Goal: Transaction & Acquisition: Book appointment/travel/reservation

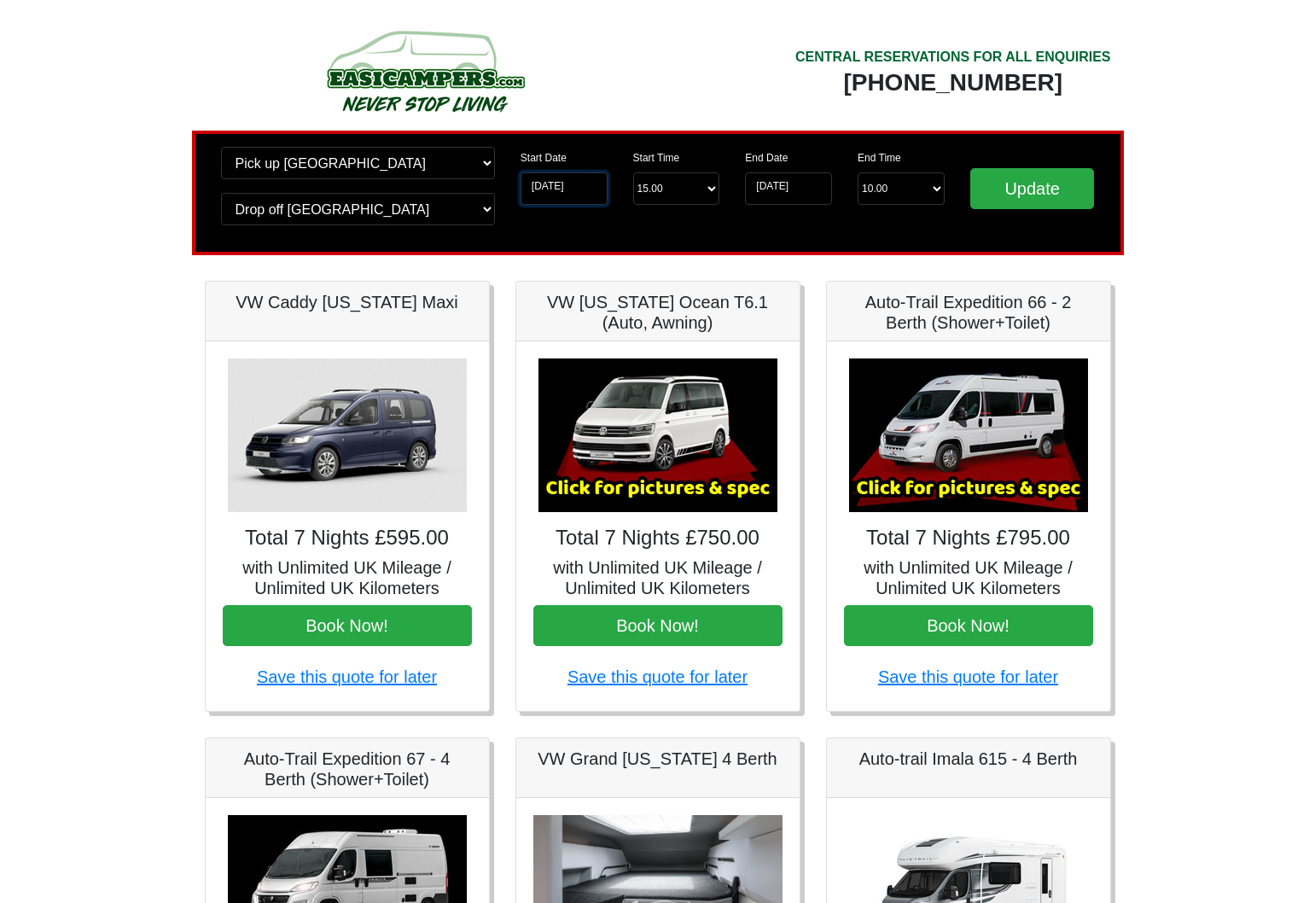
click at [588, 195] on input "17-09-2025" at bounding box center [564, 188] width 87 height 32
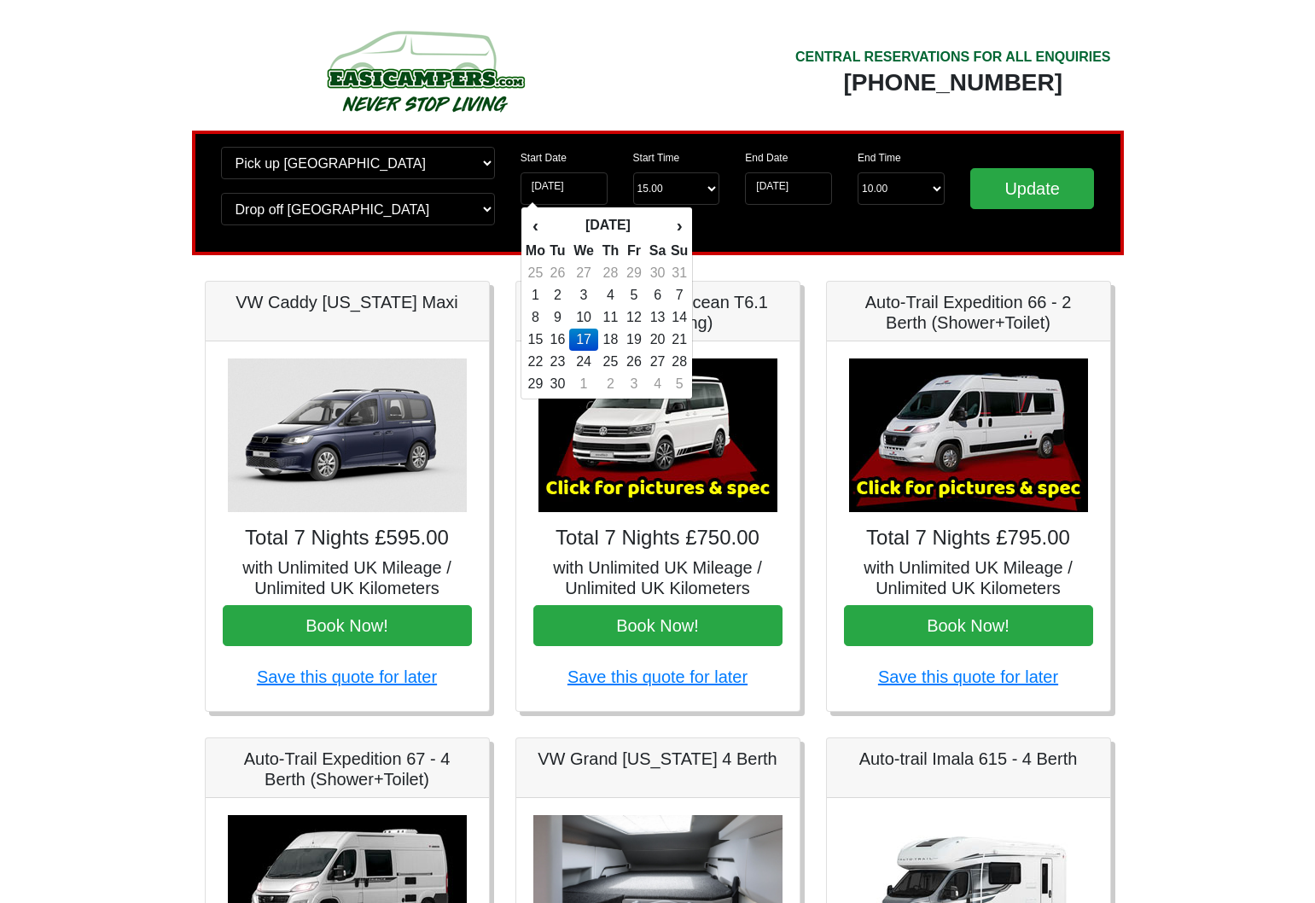
click at [589, 340] on td "17" at bounding box center [583, 340] width 29 height 22
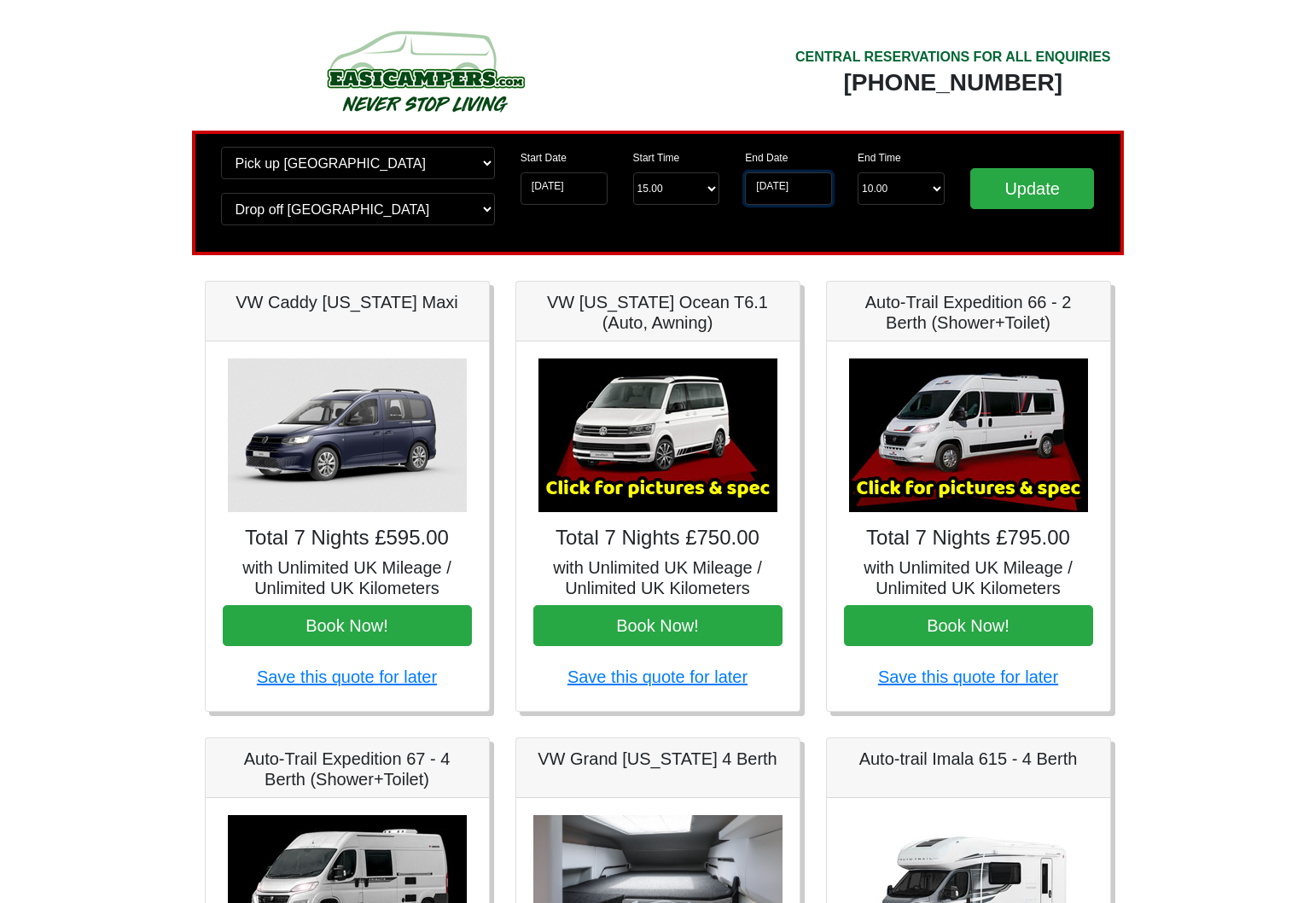
click at [806, 195] on input "24-09-2025" at bounding box center [788, 188] width 87 height 32
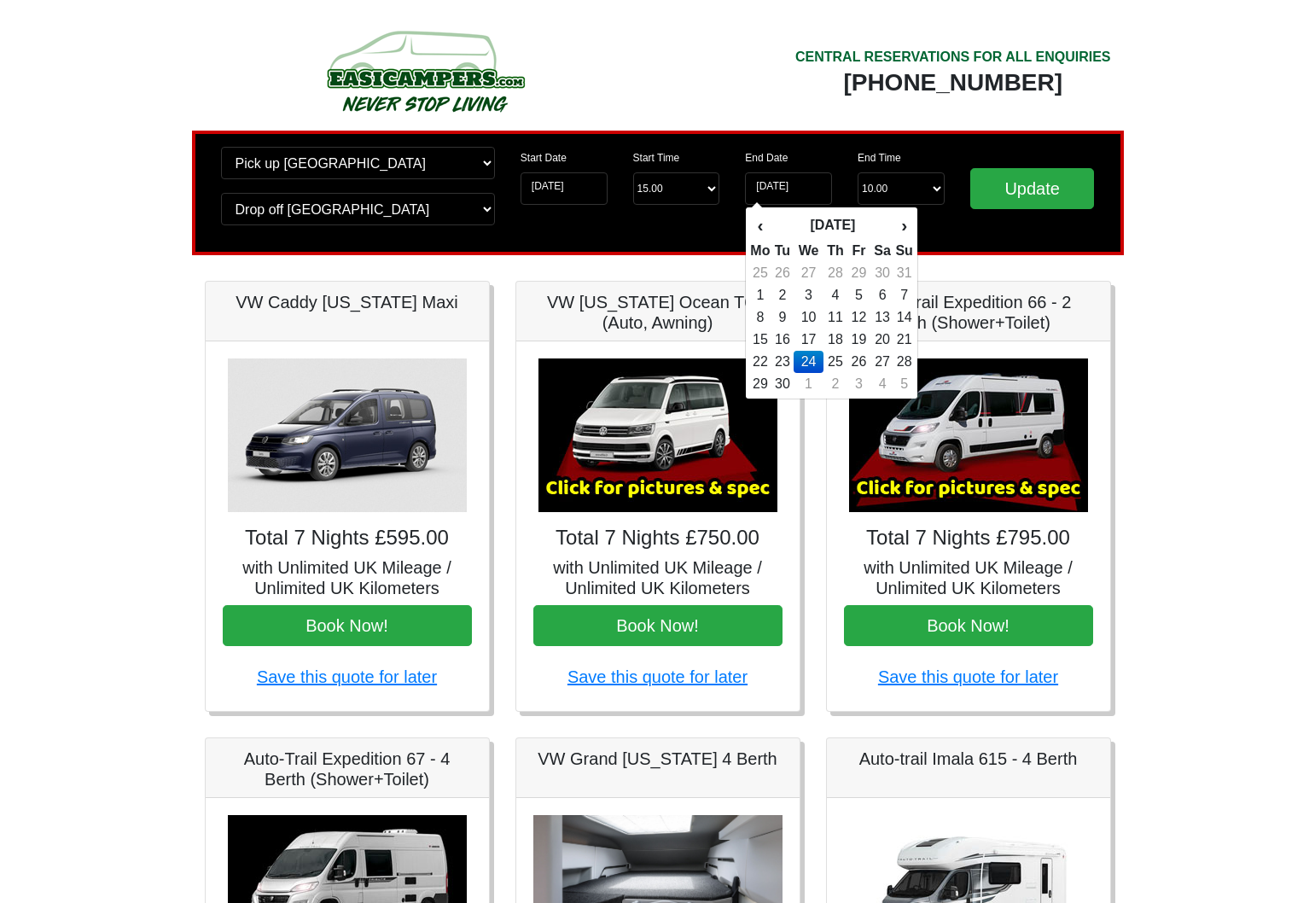
click at [810, 358] on td "24" at bounding box center [808, 362] width 29 height 22
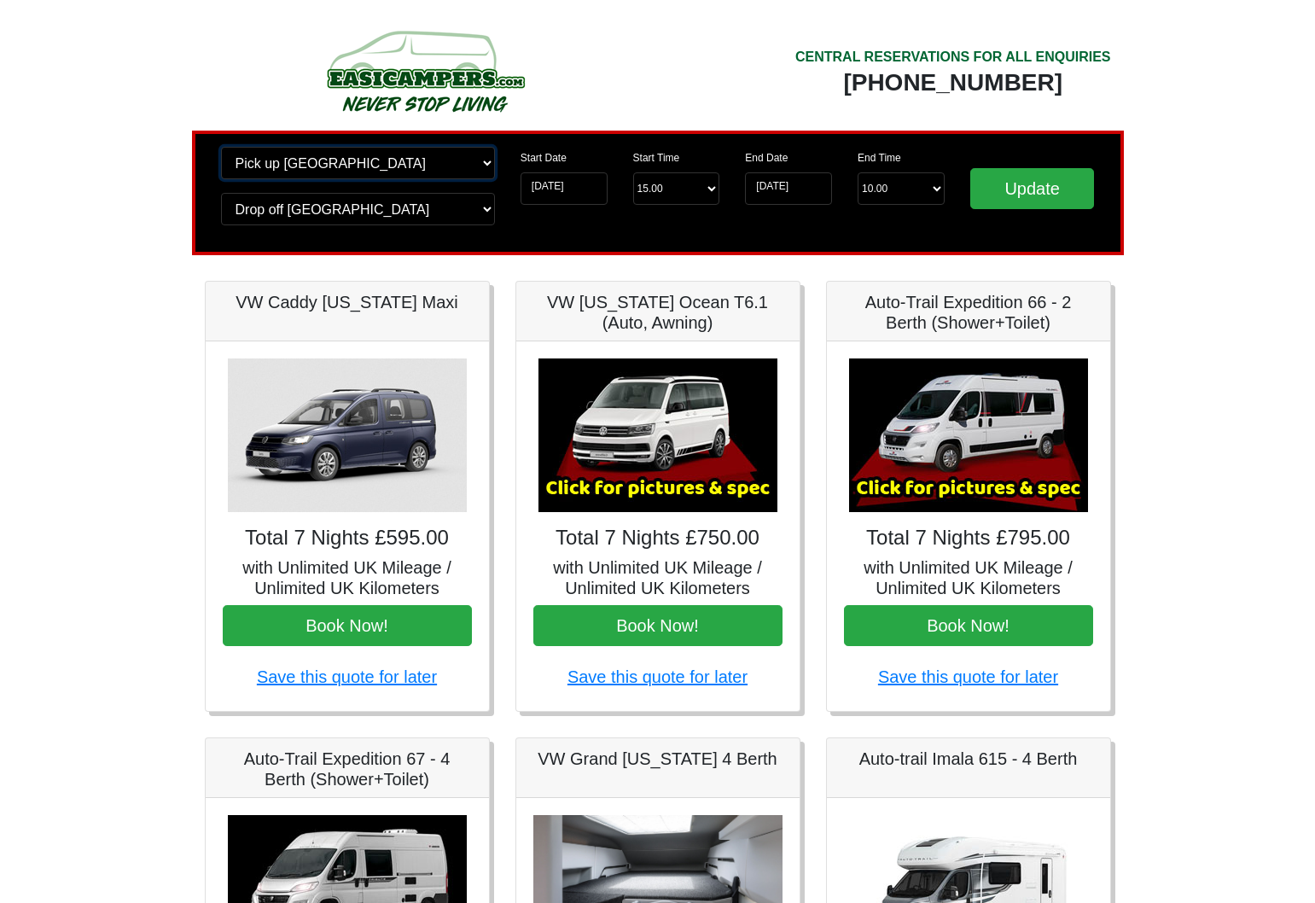
select select "EDI"
click at [1039, 192] on input "Update" at bounding box center [1032, 188] width 125 height 41
click at [1018, 406] on img at bounding box center [968, 435] width 239 height 154
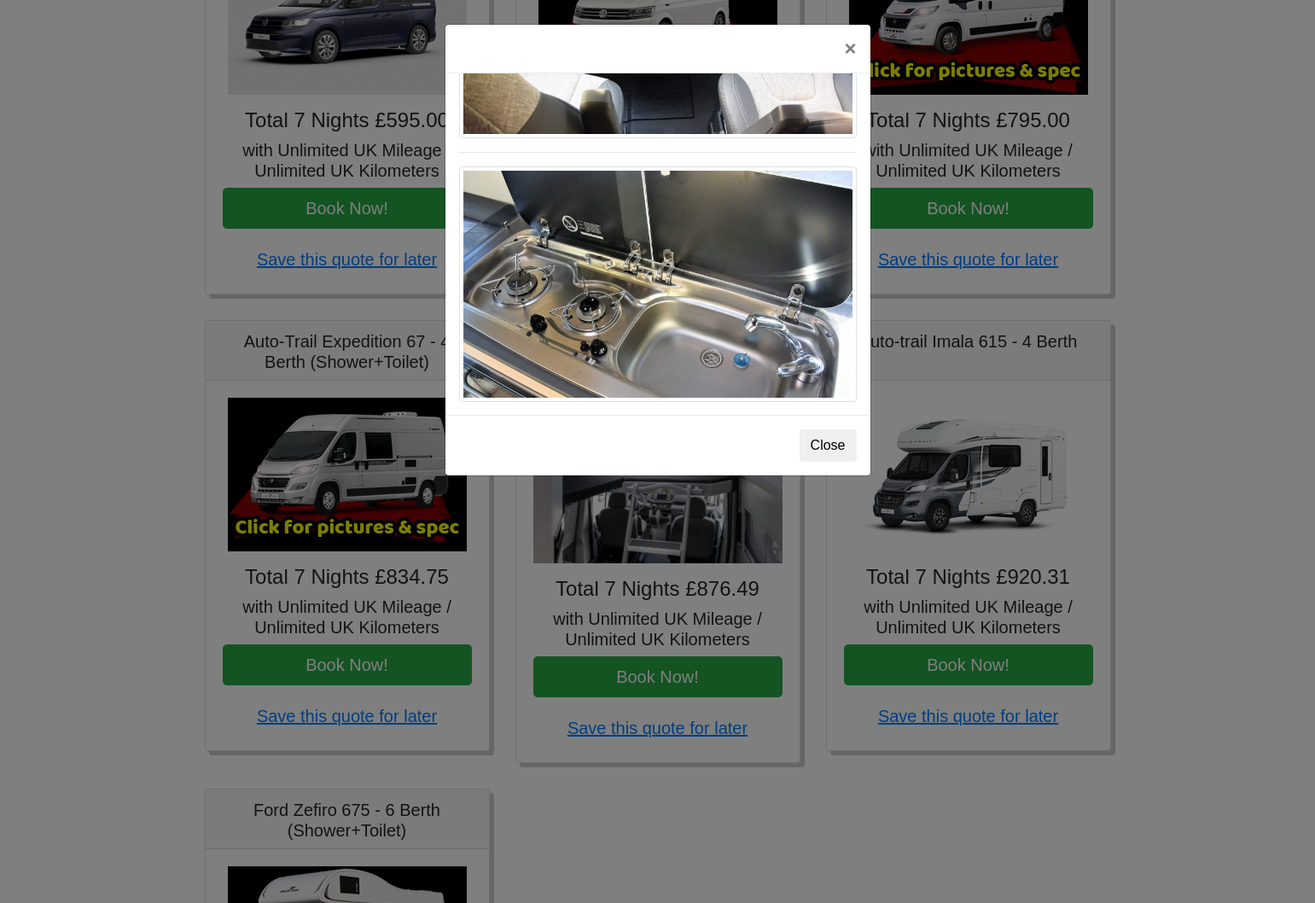
scroll to position [451, 0]
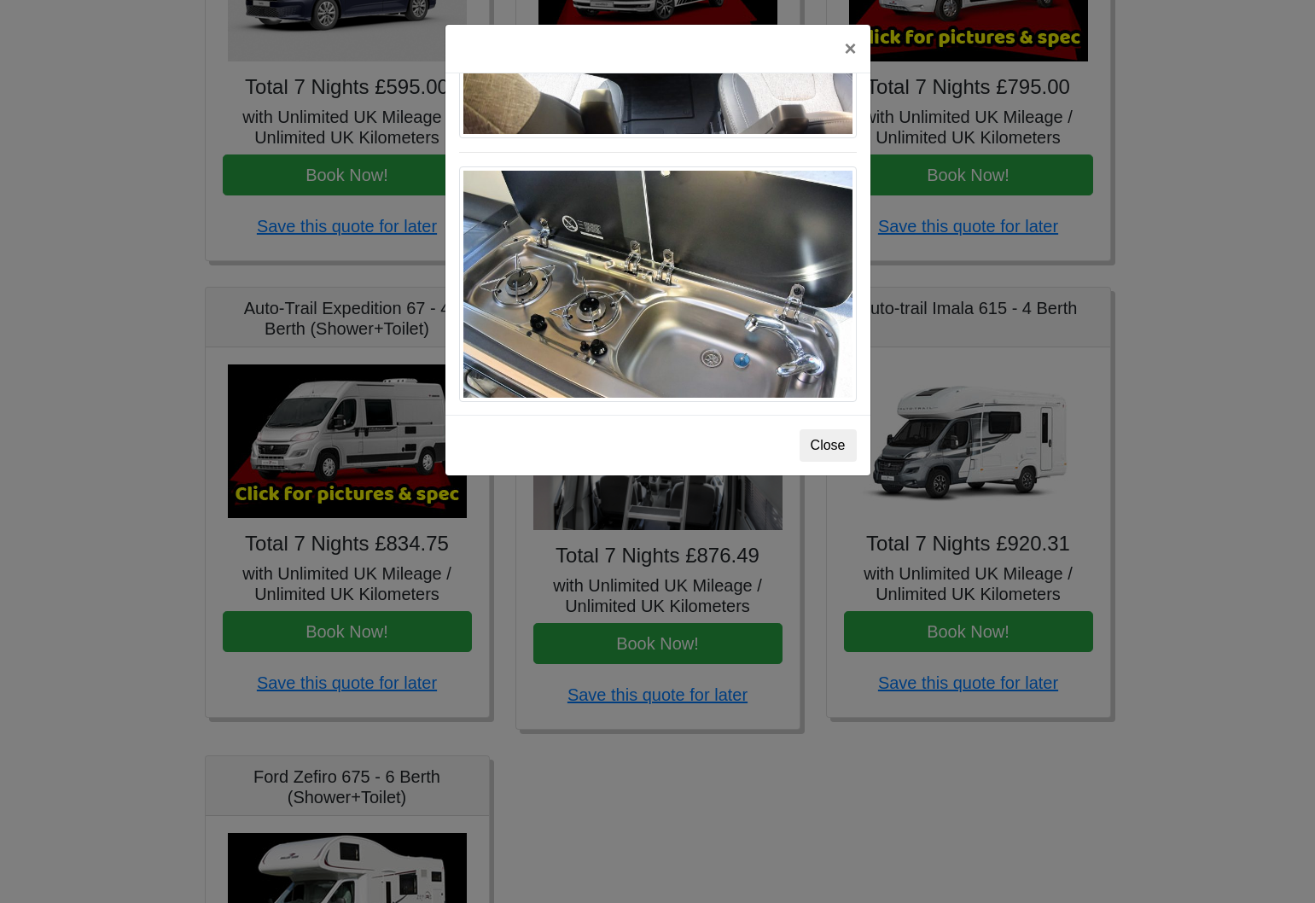
click at [818, 446] on button "Close" at bounding box center [828, 445] width 57 height 32
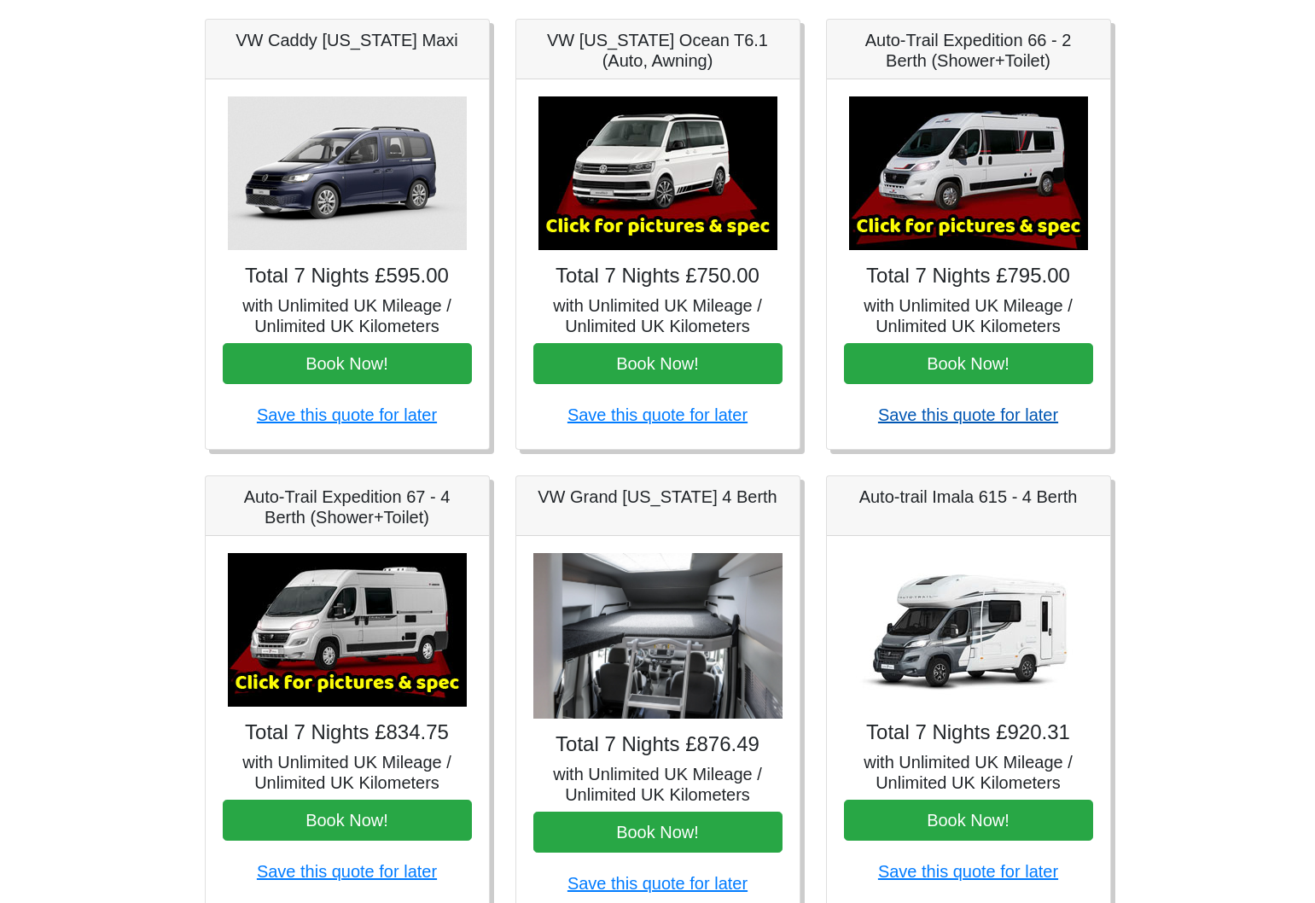
scroll to position [268, 0]
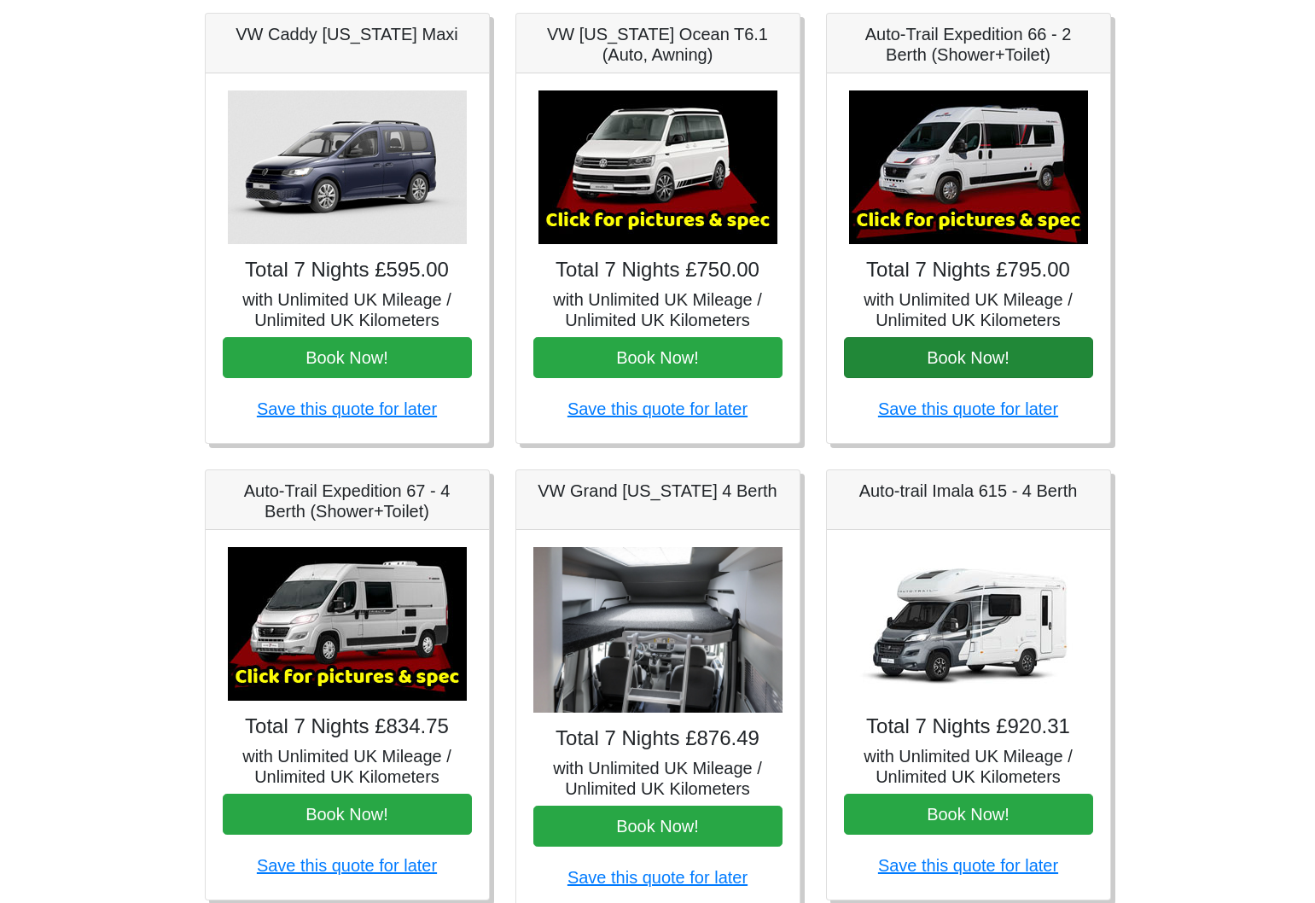
click at [928, 360] on button "Book Now!" at bounding box center [968, 357] width 249 height 41
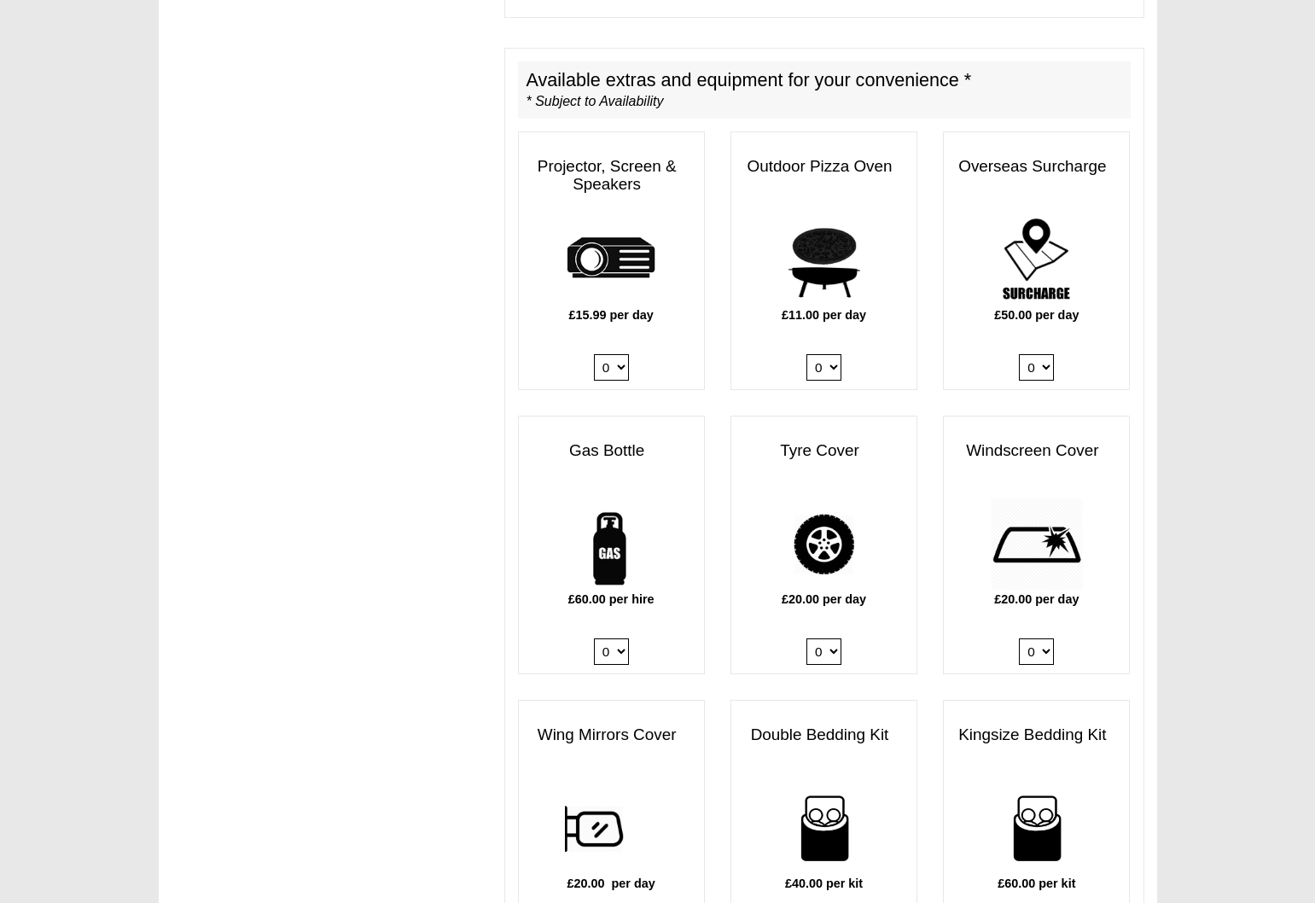
scroll to position [843, 0]
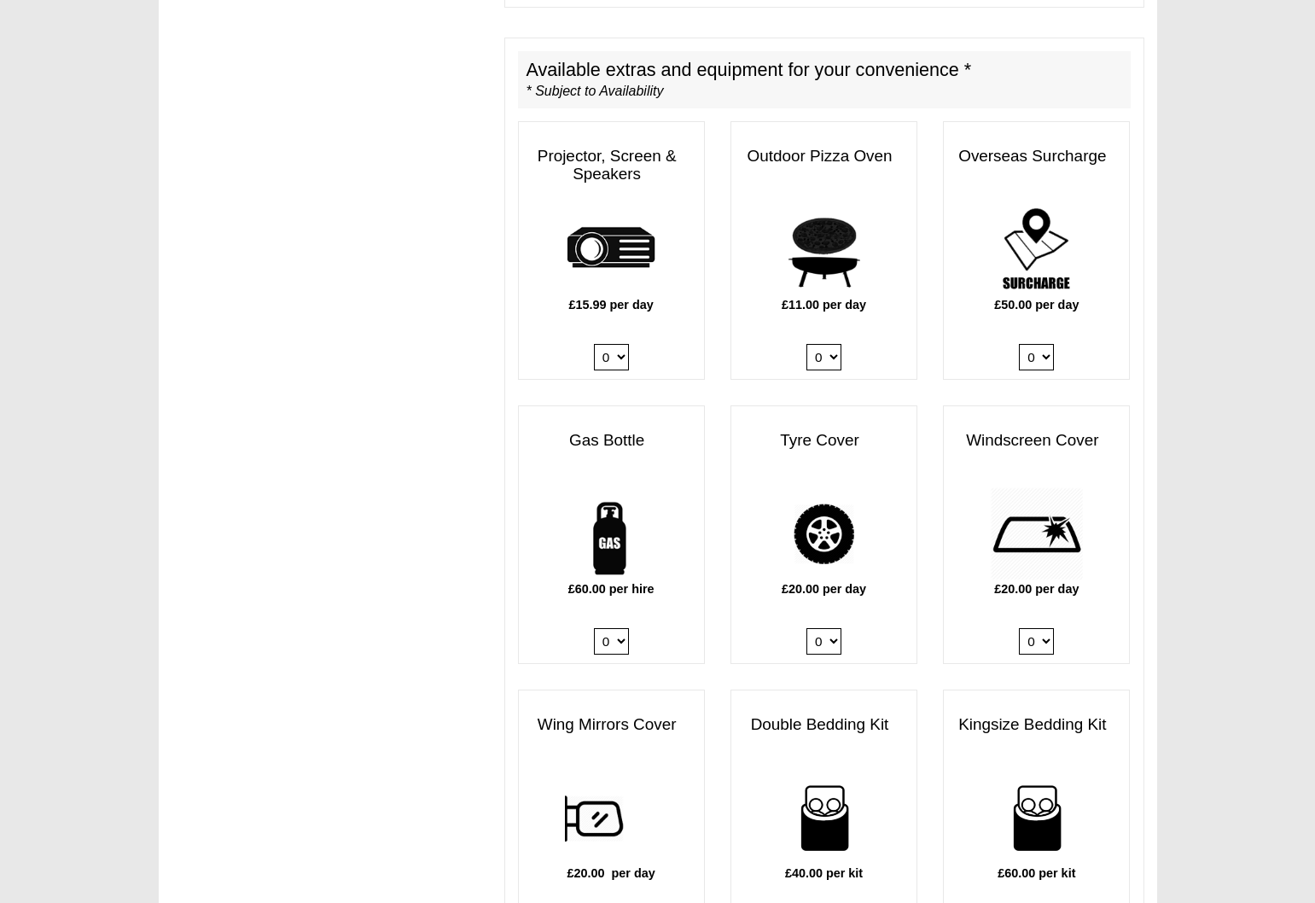
select select "Gas Bottle x QTY 1 @ 60.00 GBP per hire."
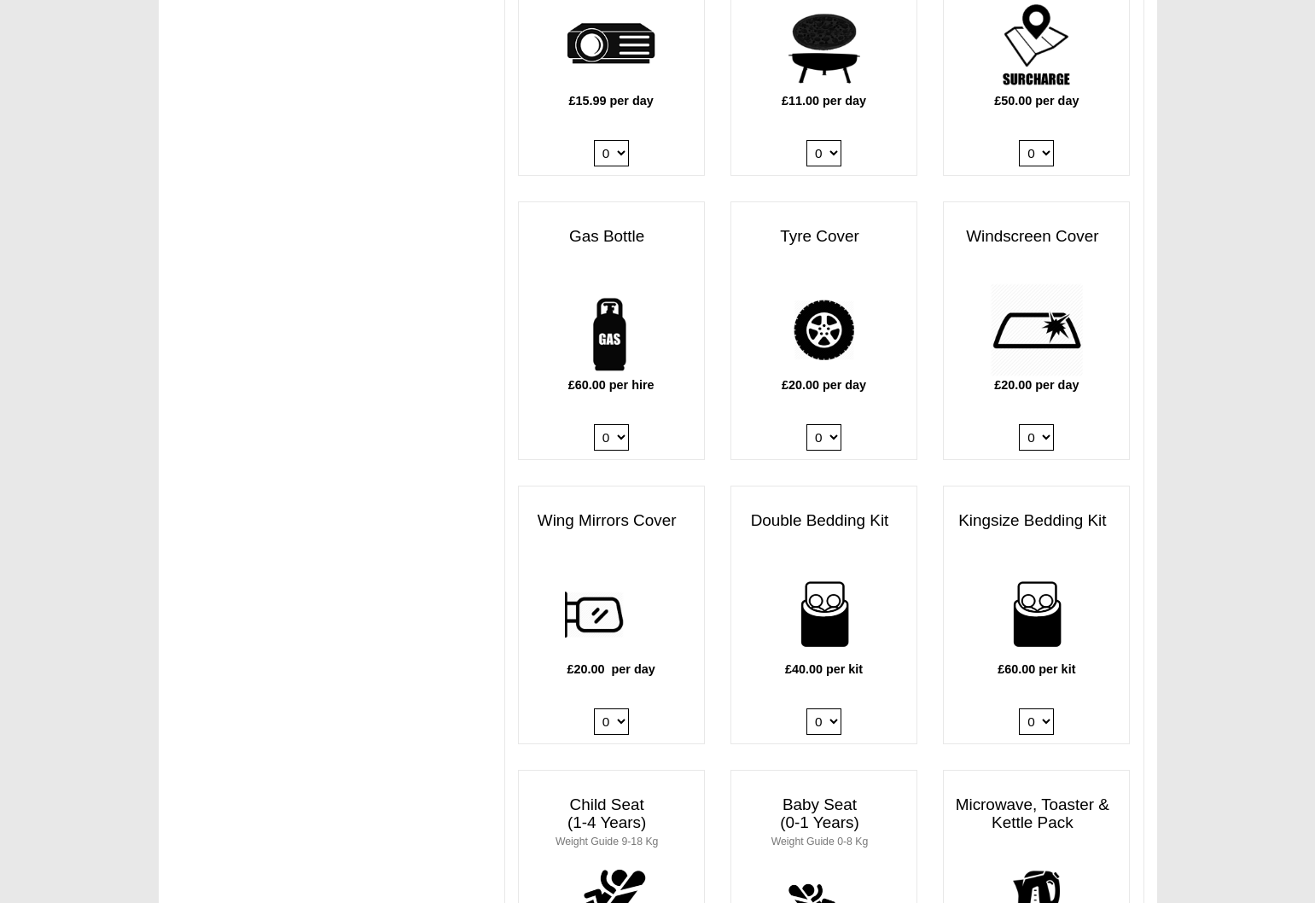
scroll to position [1049, 0]
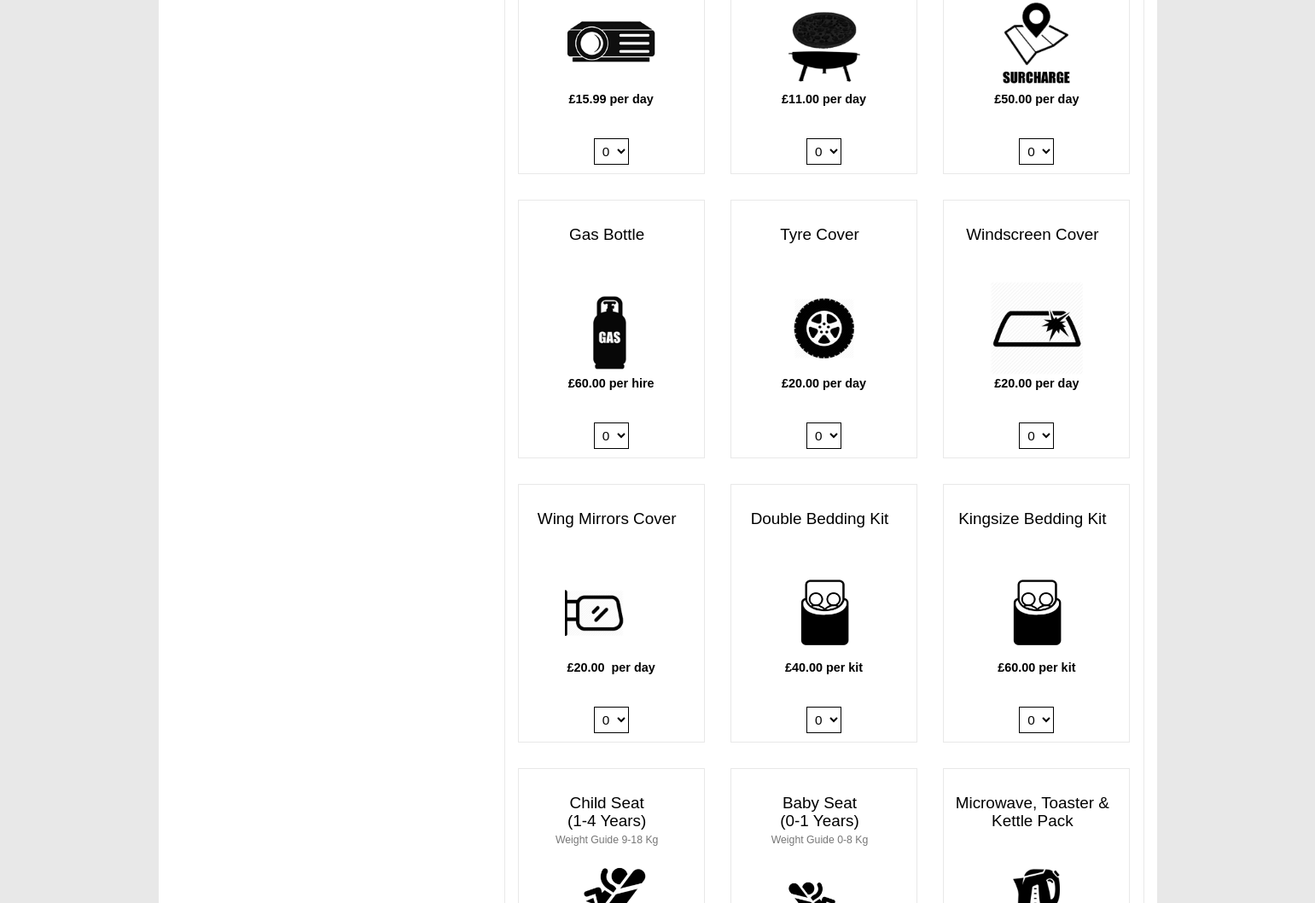
select select "Kingsize Bedding Kit x QTY 1 @ 60.00 GBP per kit."
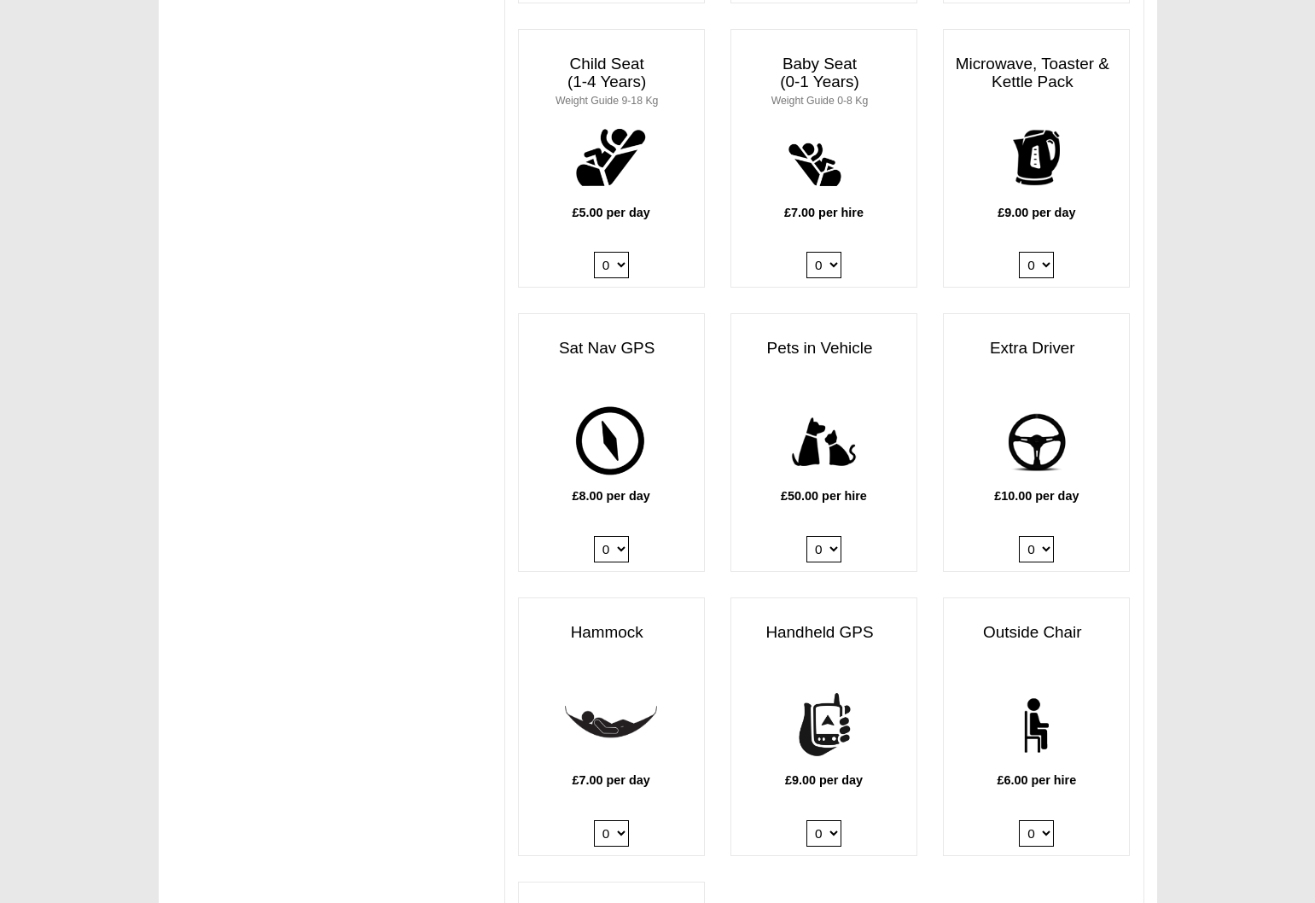
scroll to position [1819, 0]
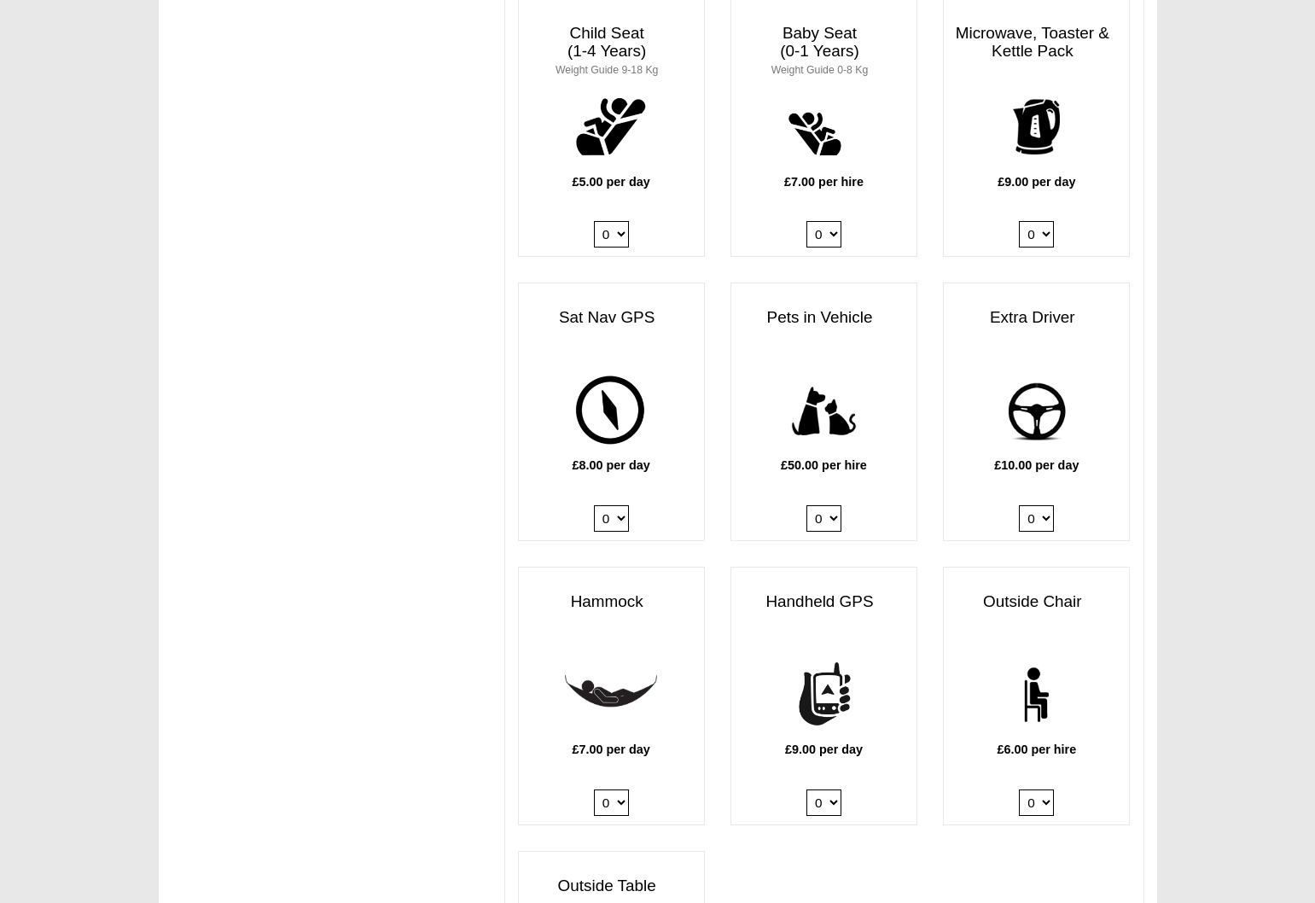
select select "Outside Chair x QTY 2 @ 6.00 GBP per hire."
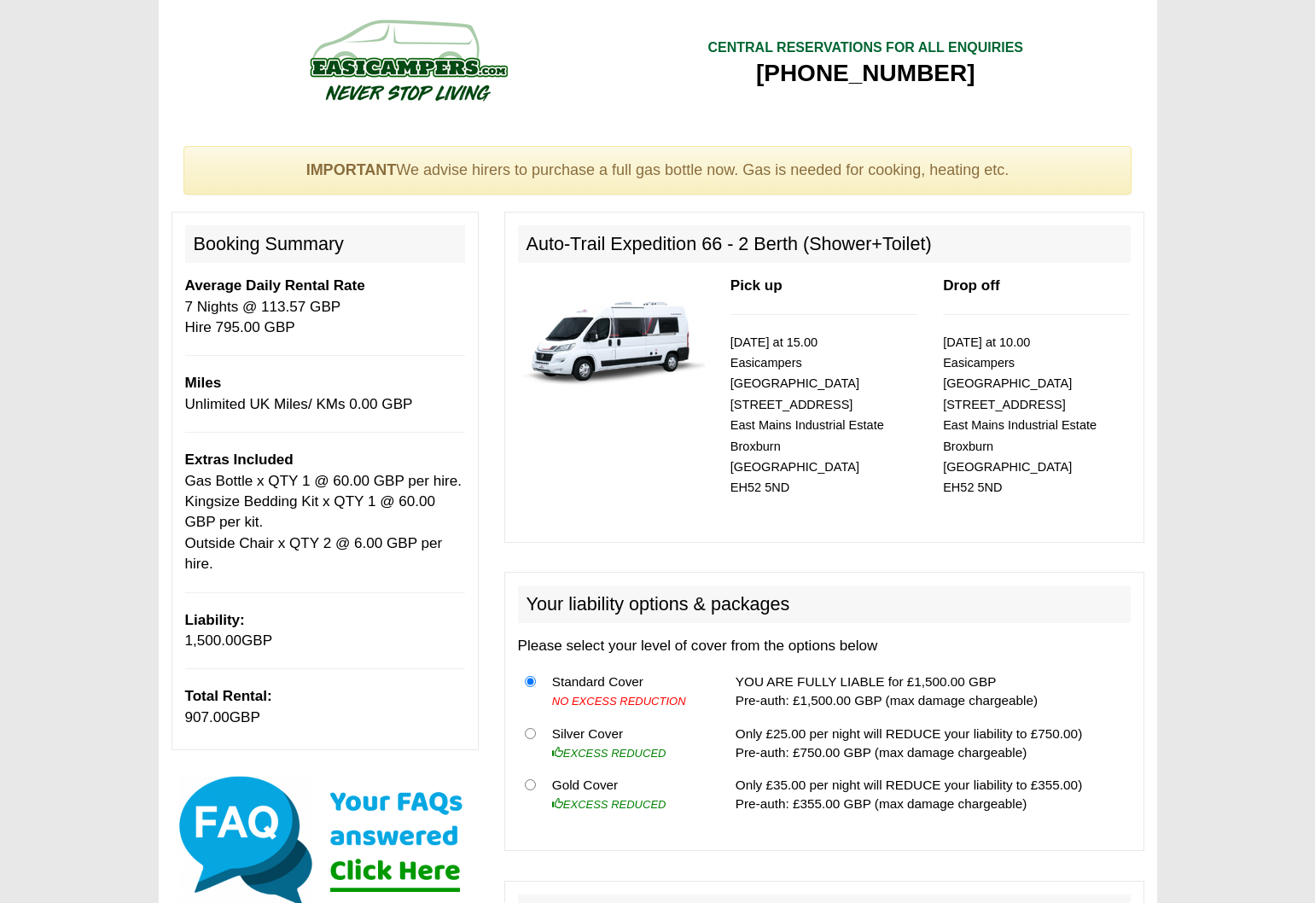
scroll to position [0, 0]
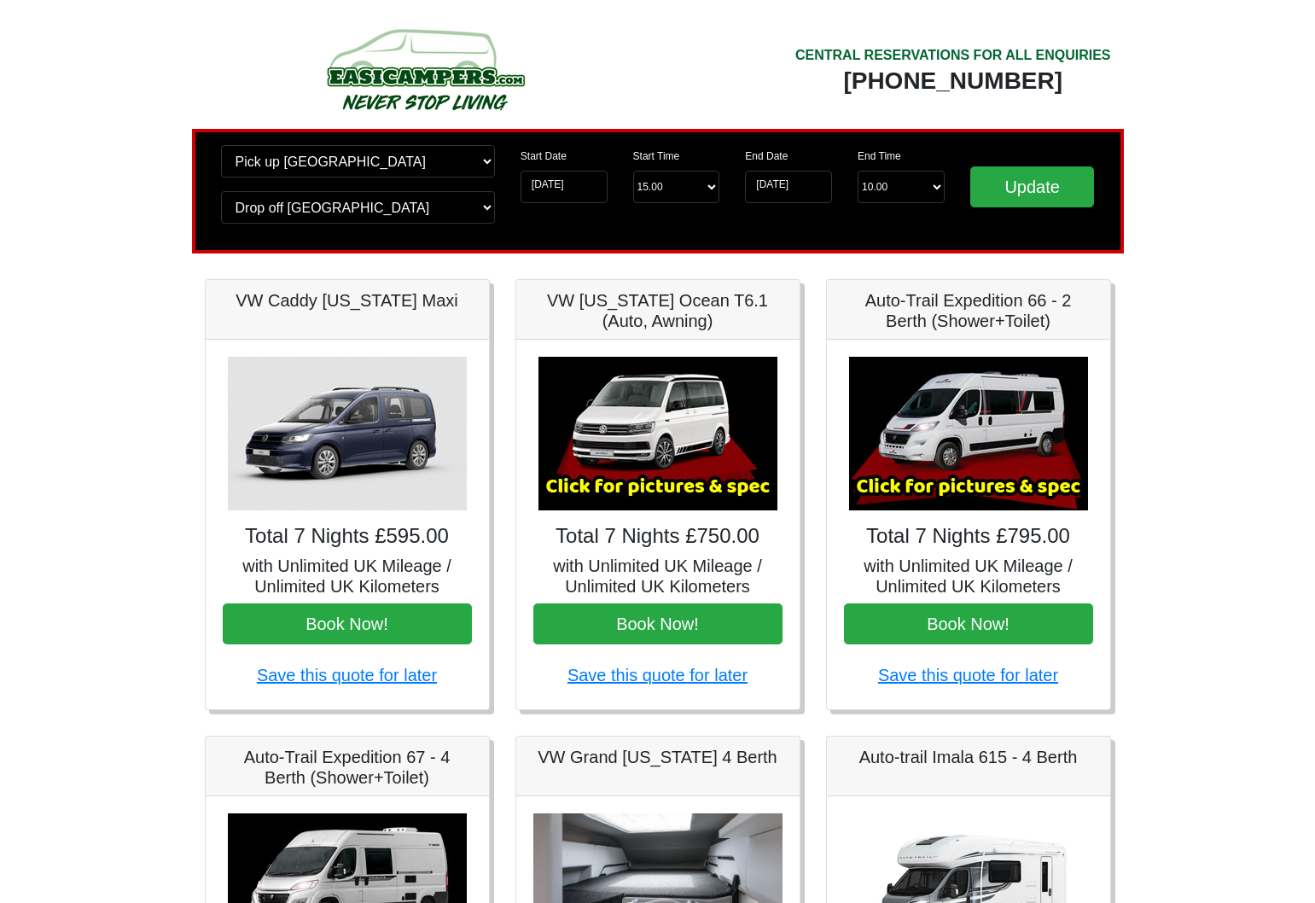
scroll to position [3, 0]
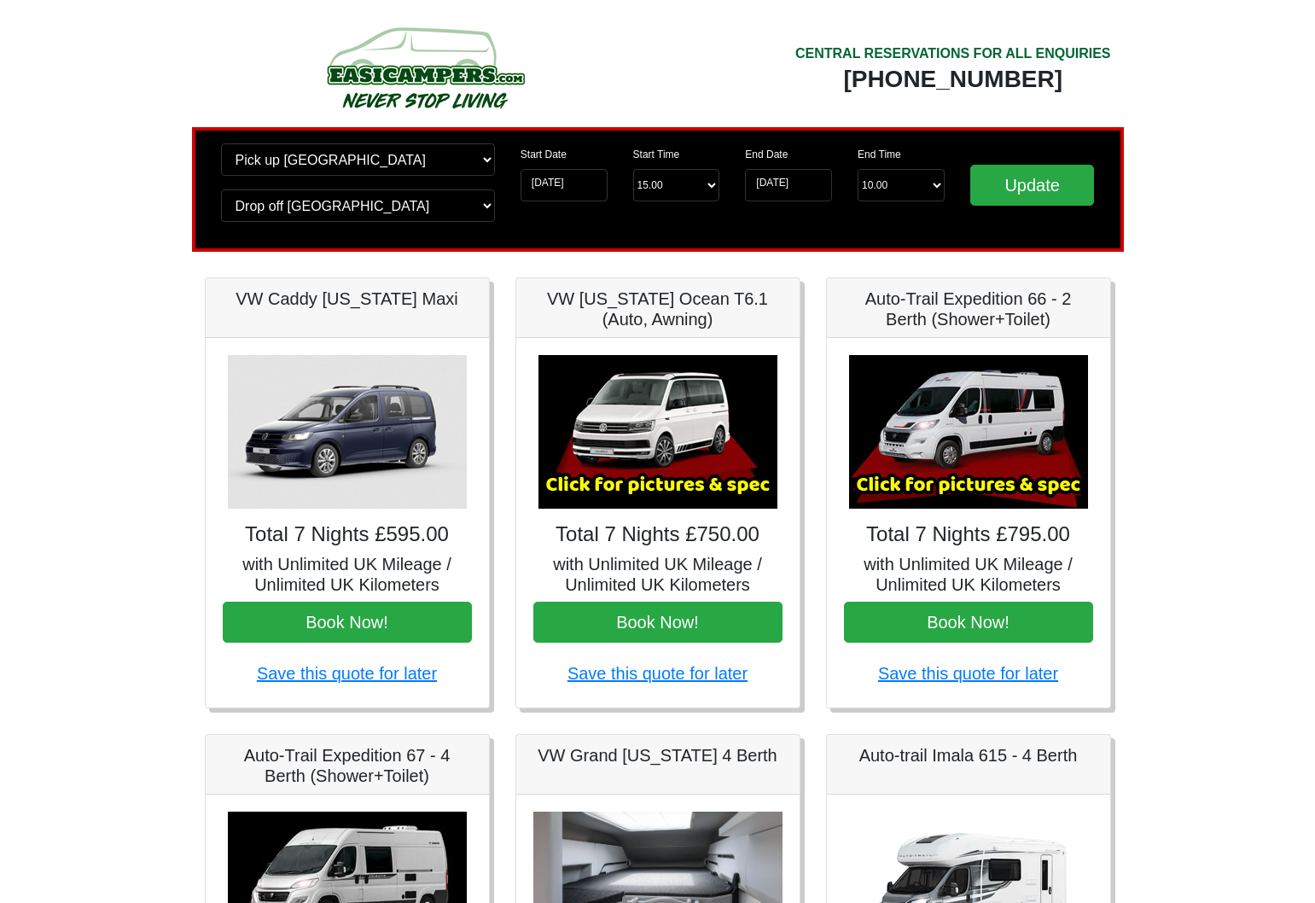
click at [902, 449] on img at bounding box center [968, 432] width 239 height 154
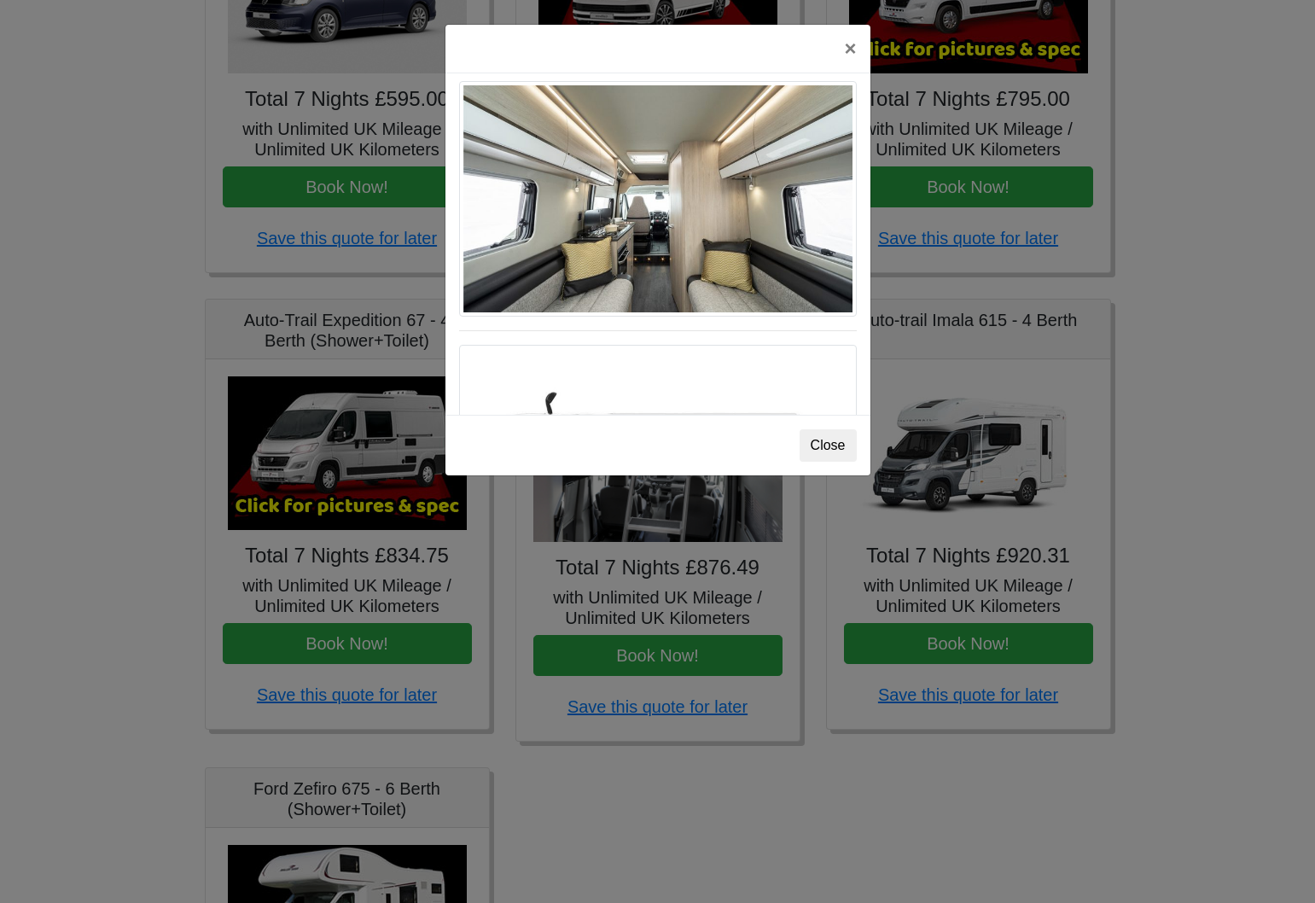
scroll to position [795, 0]
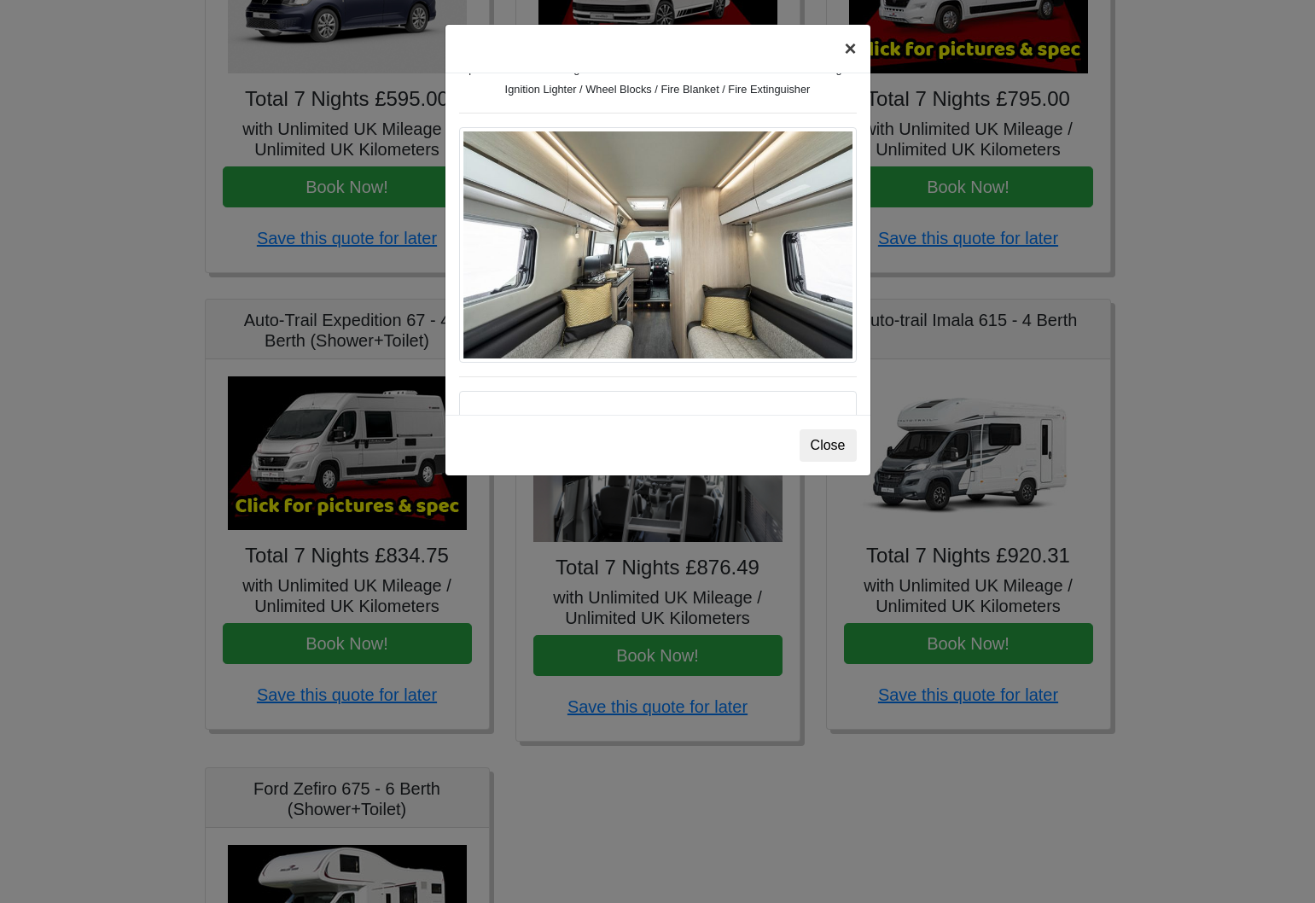
click at [848, 49] on button "×" at bounding box center [849, 49] width 39 height 48
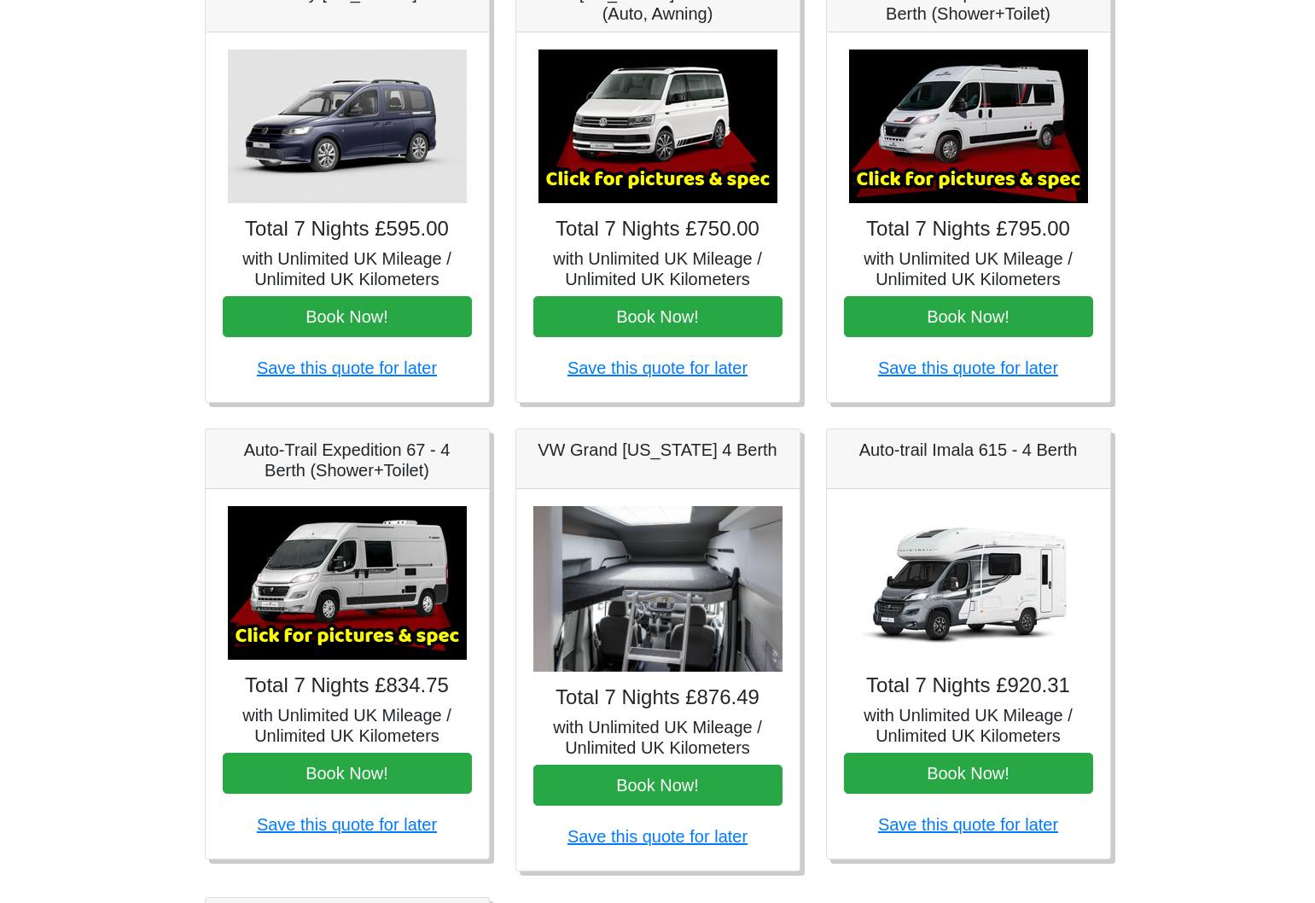
scroll to position [317, 0]
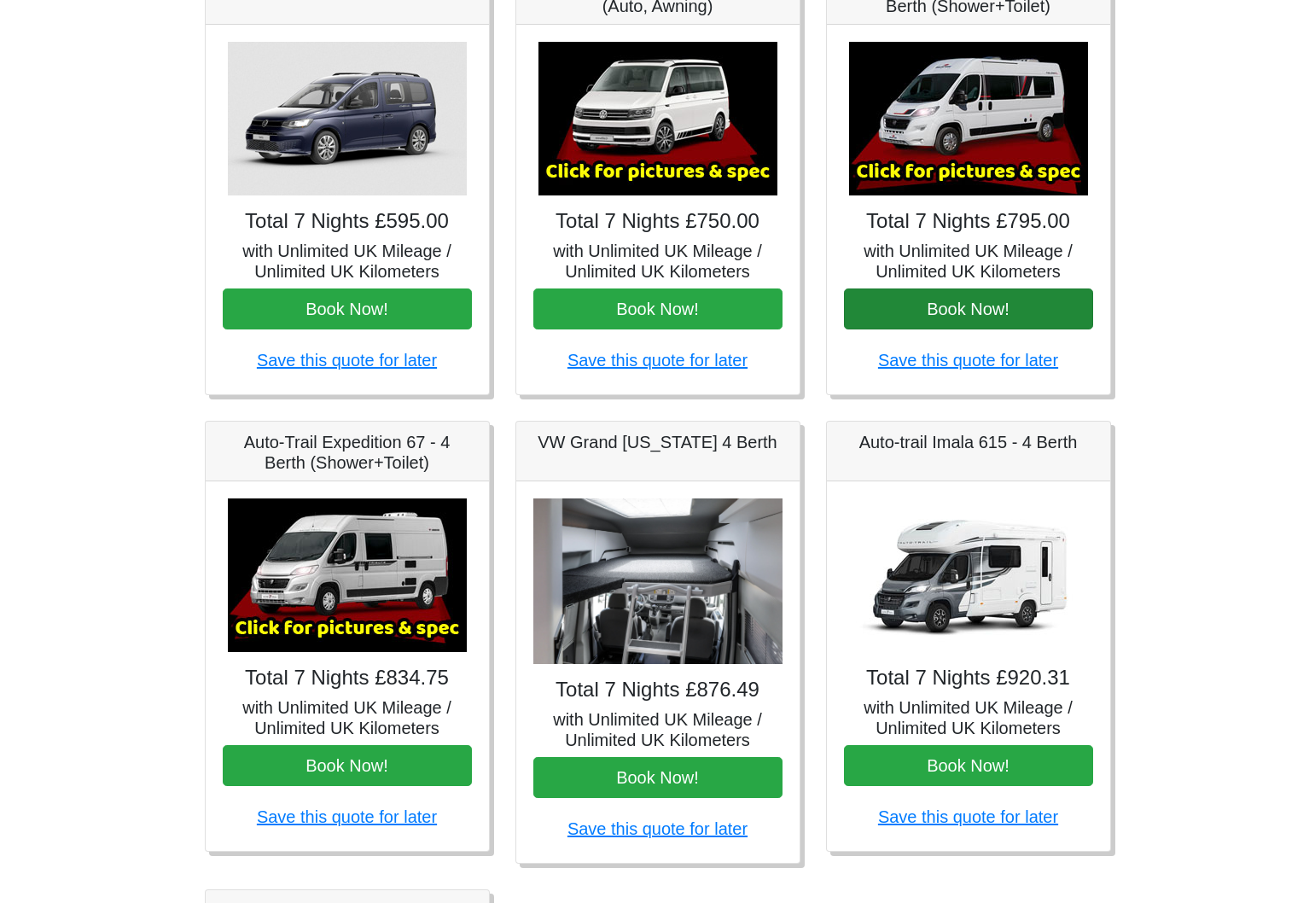
click at [1040, 310] on button "Book Now!" at bounding box center [968, 308] width 249 height 41
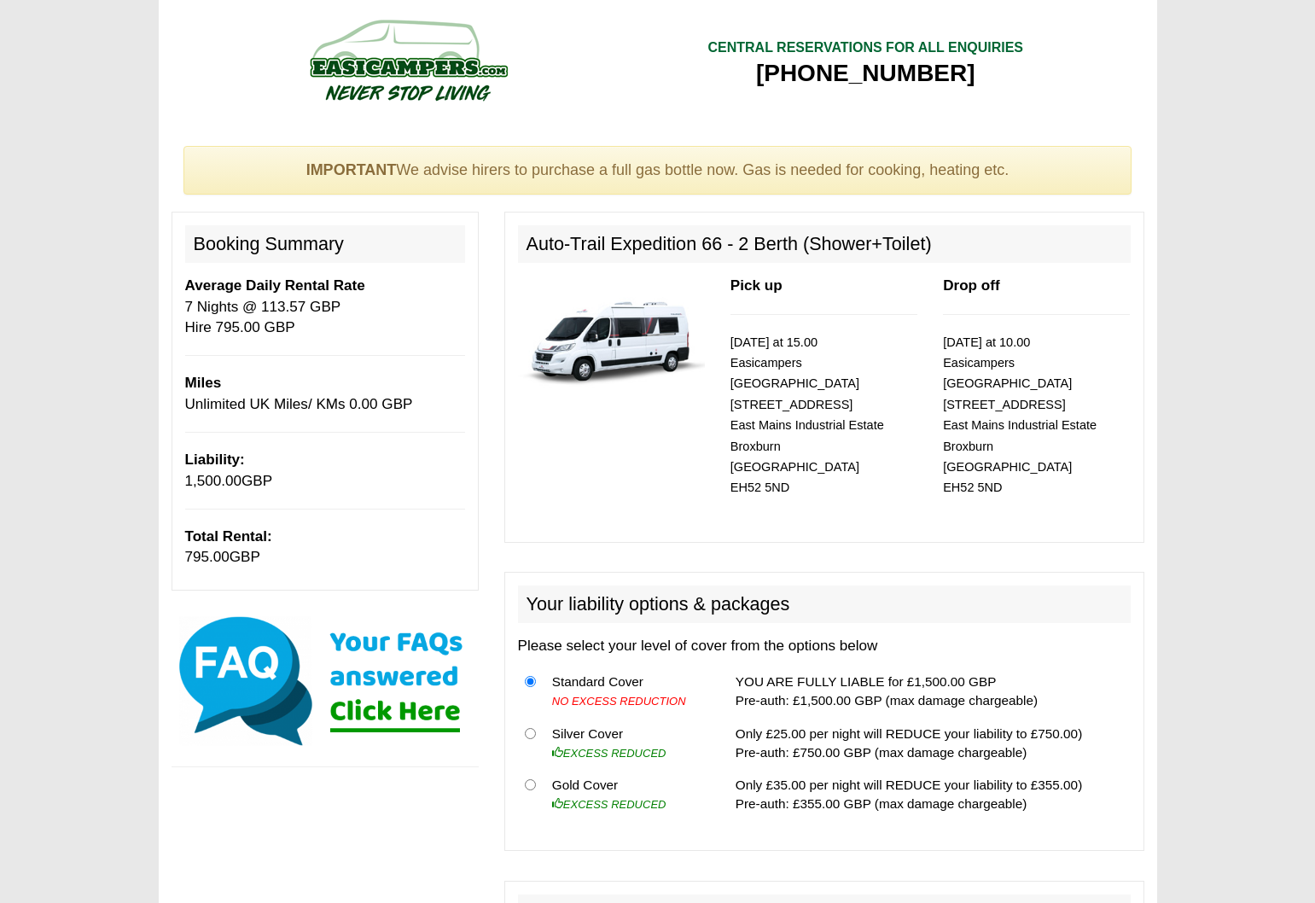
click at [422, 50] on img at bounding box center [408, 60] width 324 height 94
click at [318, 255] on h2 "Booking Summary" at bounding box center [325, 244] width 280 height 38
click at [349, 70] on img at bounding box center [408, 60] width 324 height 94
drag, startPoint x: 716, startPoint y: 68, endPoint x: 741, endPoint y: 82, distance: 28.3
click at [716, 68] on div "[PHONE_NUMBER]" at bounding box center [865, 73] width 316 height 31
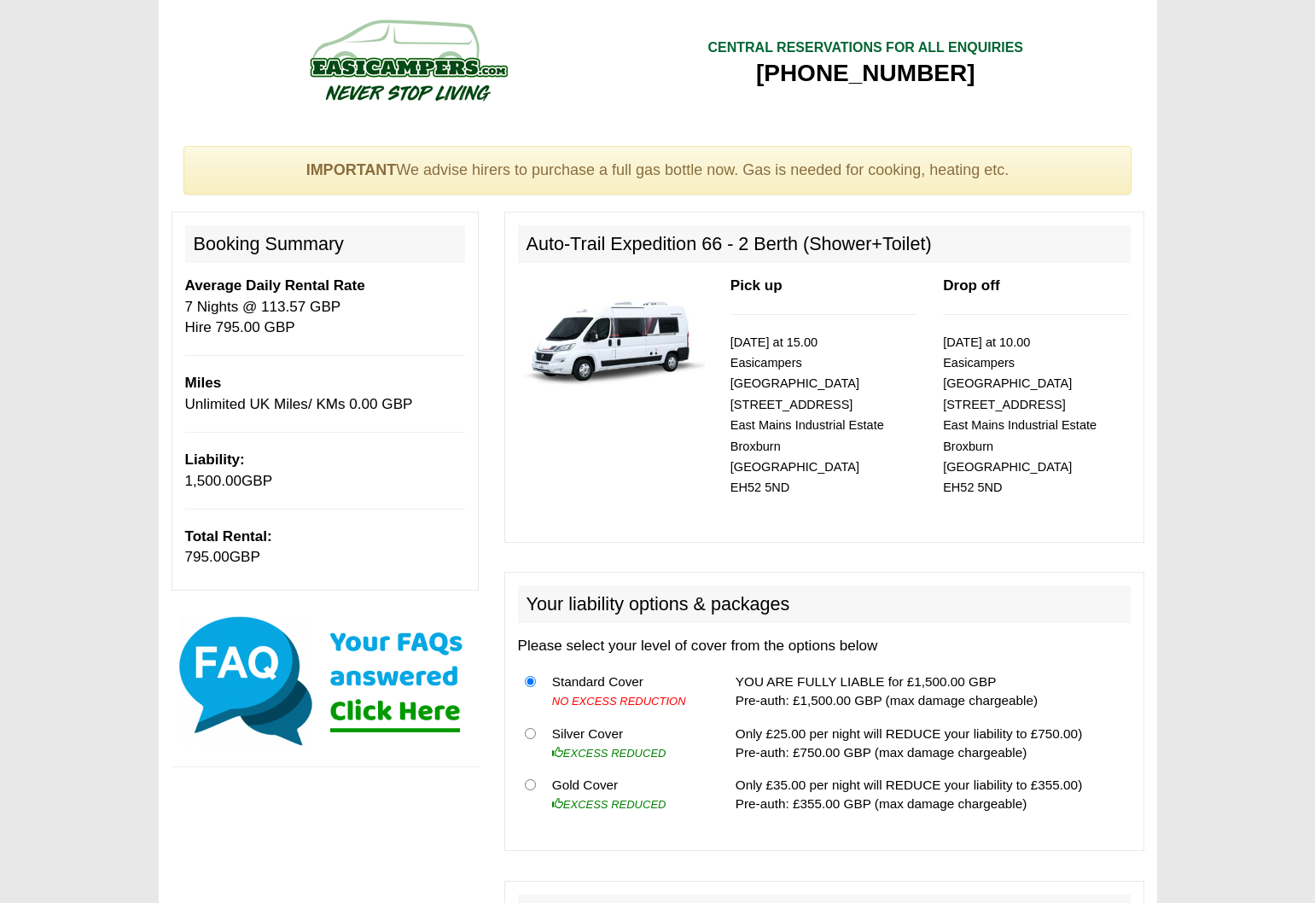
drag, startPoint x: 664, startPoint y: 258, endPoint x: 655, endPoint y: 253, distance: 10.7
click at [664, 258] on h2 "Auto-Trail Expedition 66 - 2 Berth (Shower+Toilet)" at bounding box center [824, 244] width 613 height 38
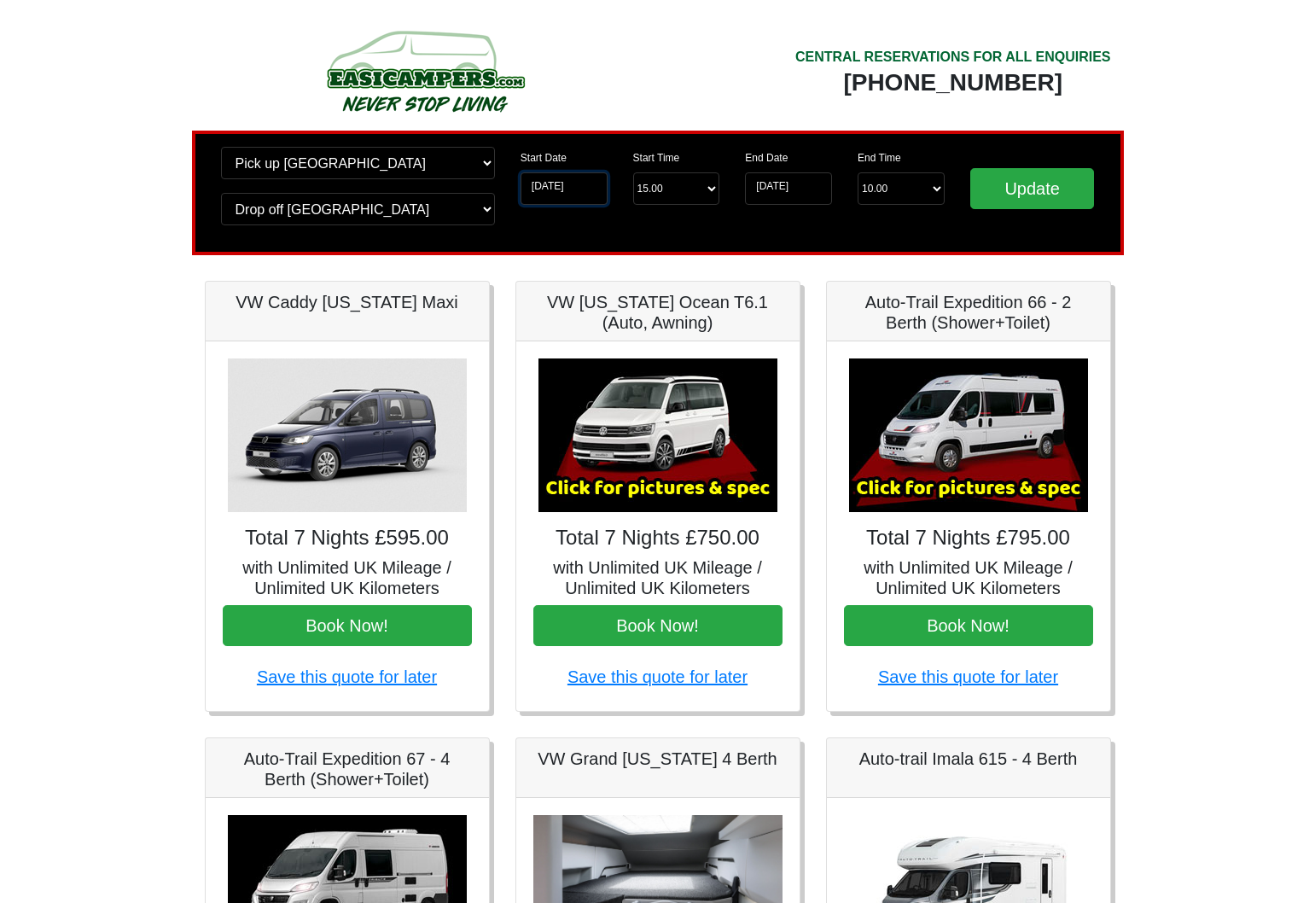
click at [568, 191] on input "17-09-2025" at bounding box center [564, 188] width 87 height 32
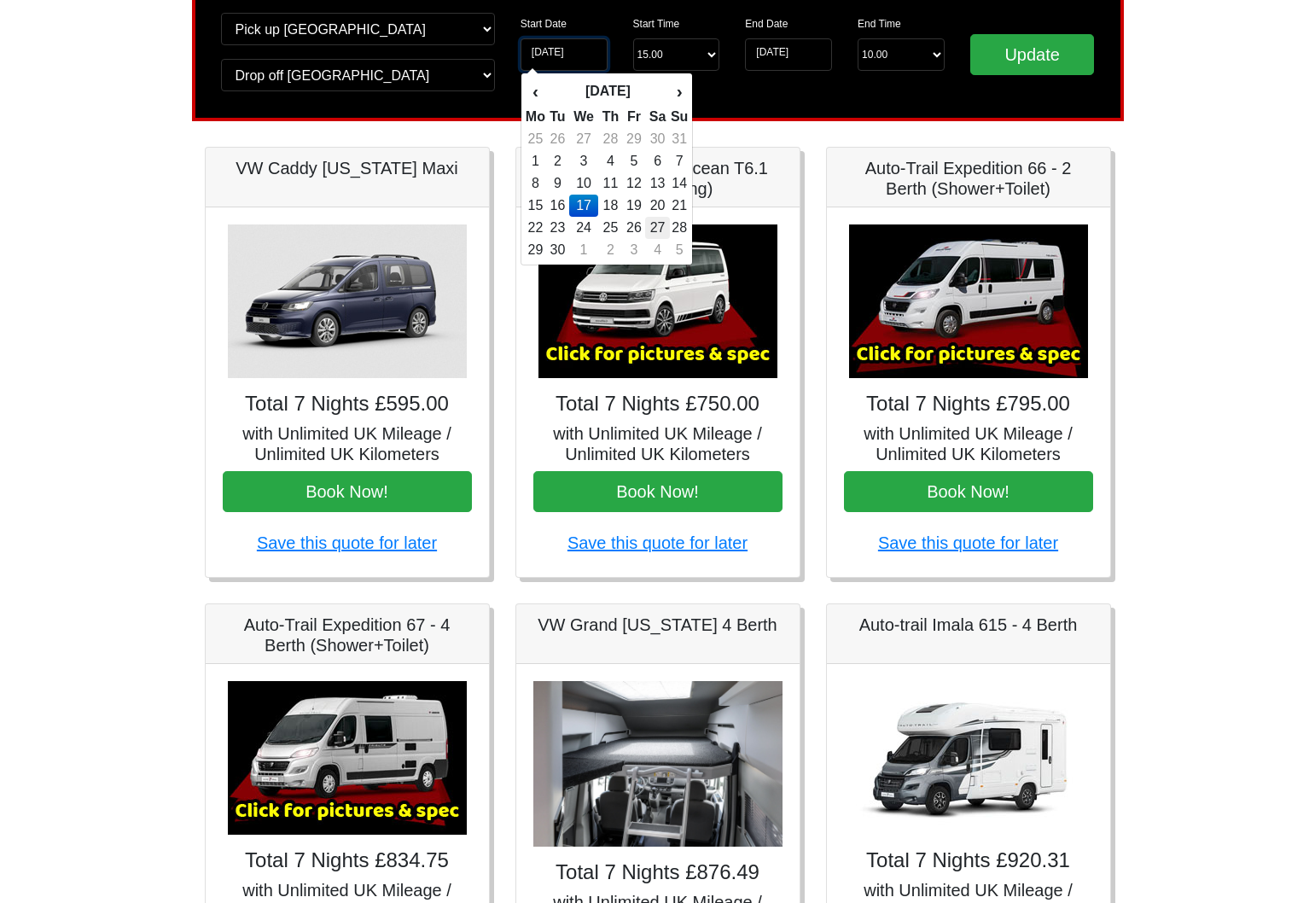
scroll to position [135, 0]
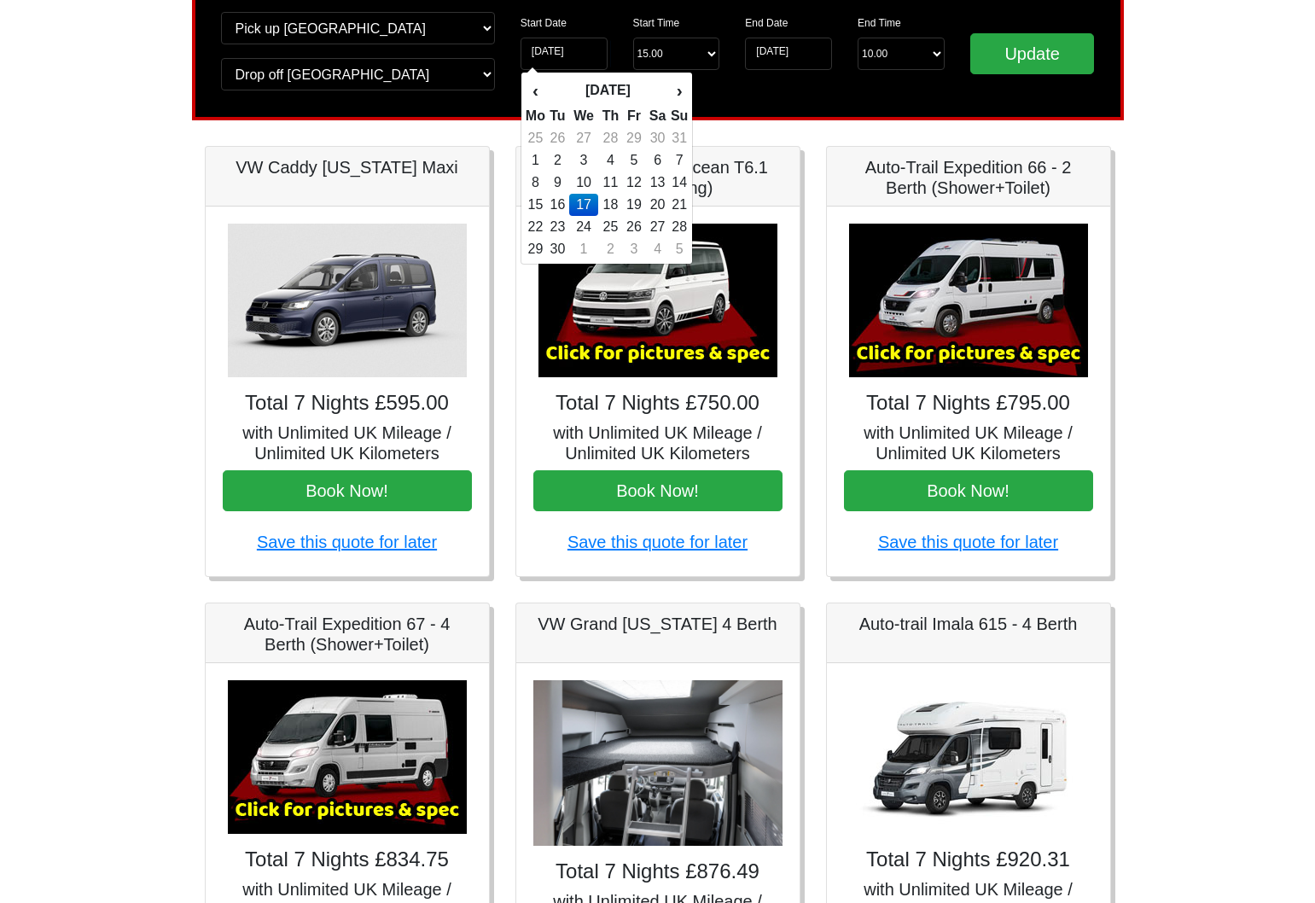
click at [592, 201] on td "17" at bounding box center [583, 205] width 29 height 22
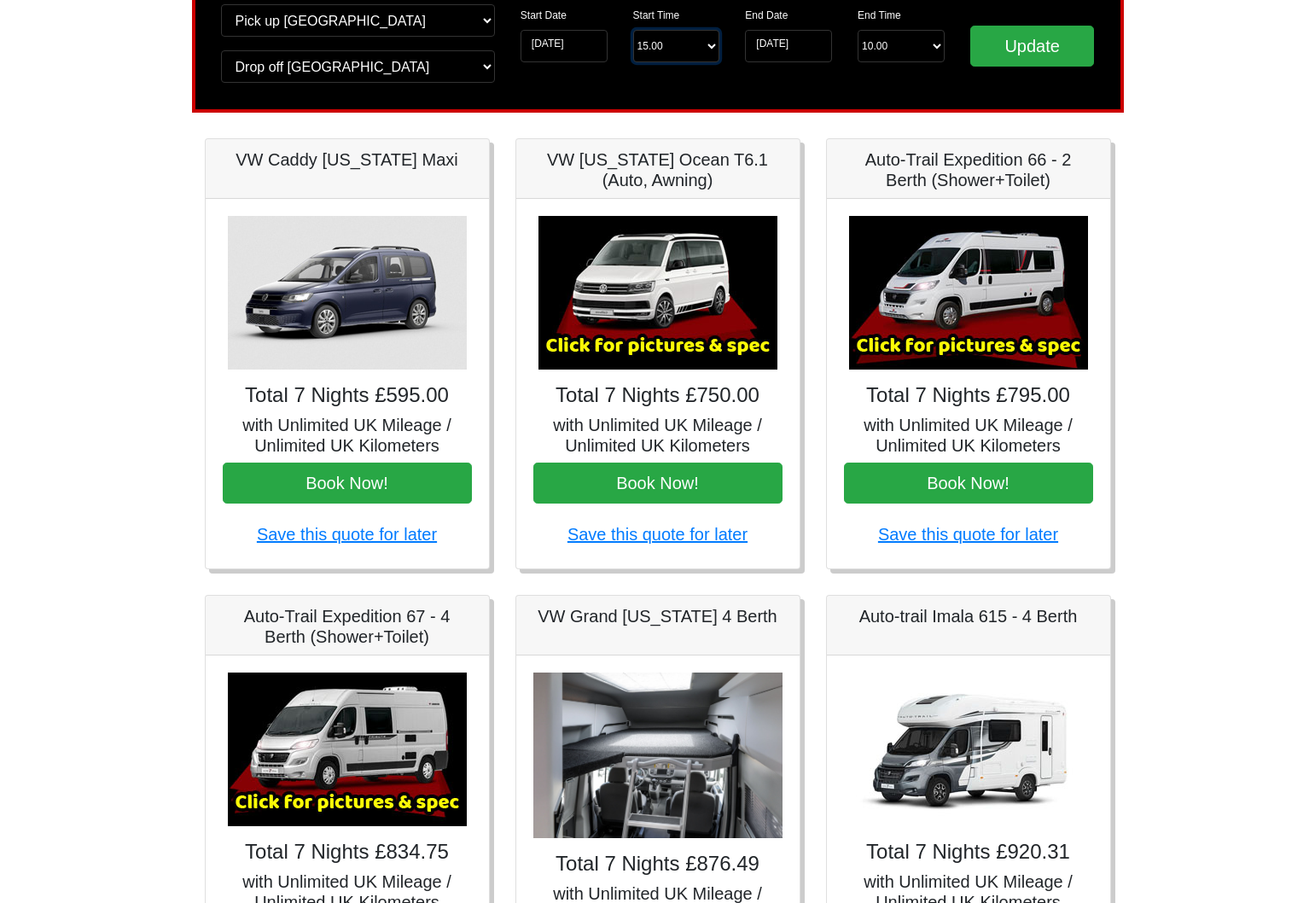
scroll to position [137, 0]
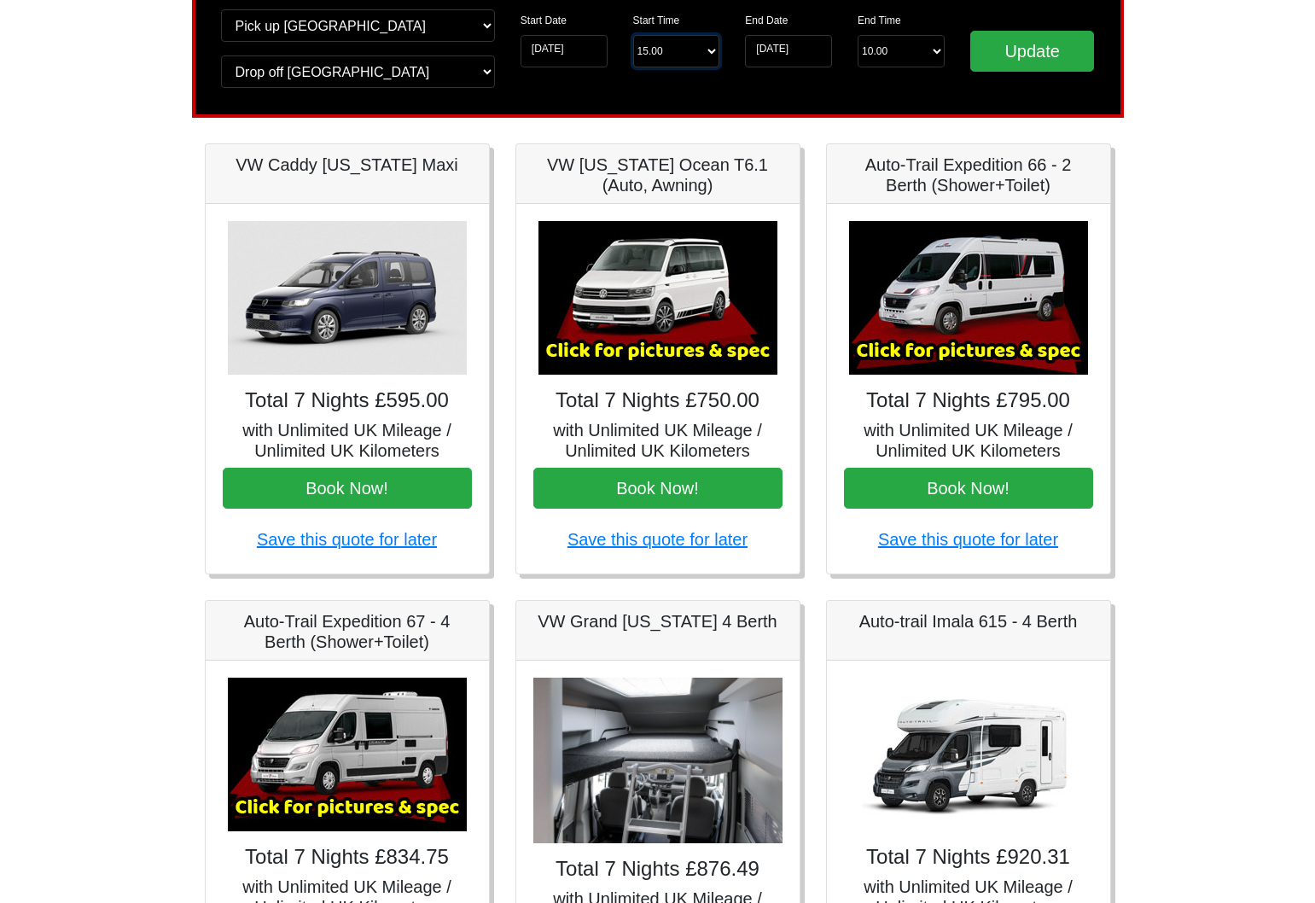
select select "15.00"
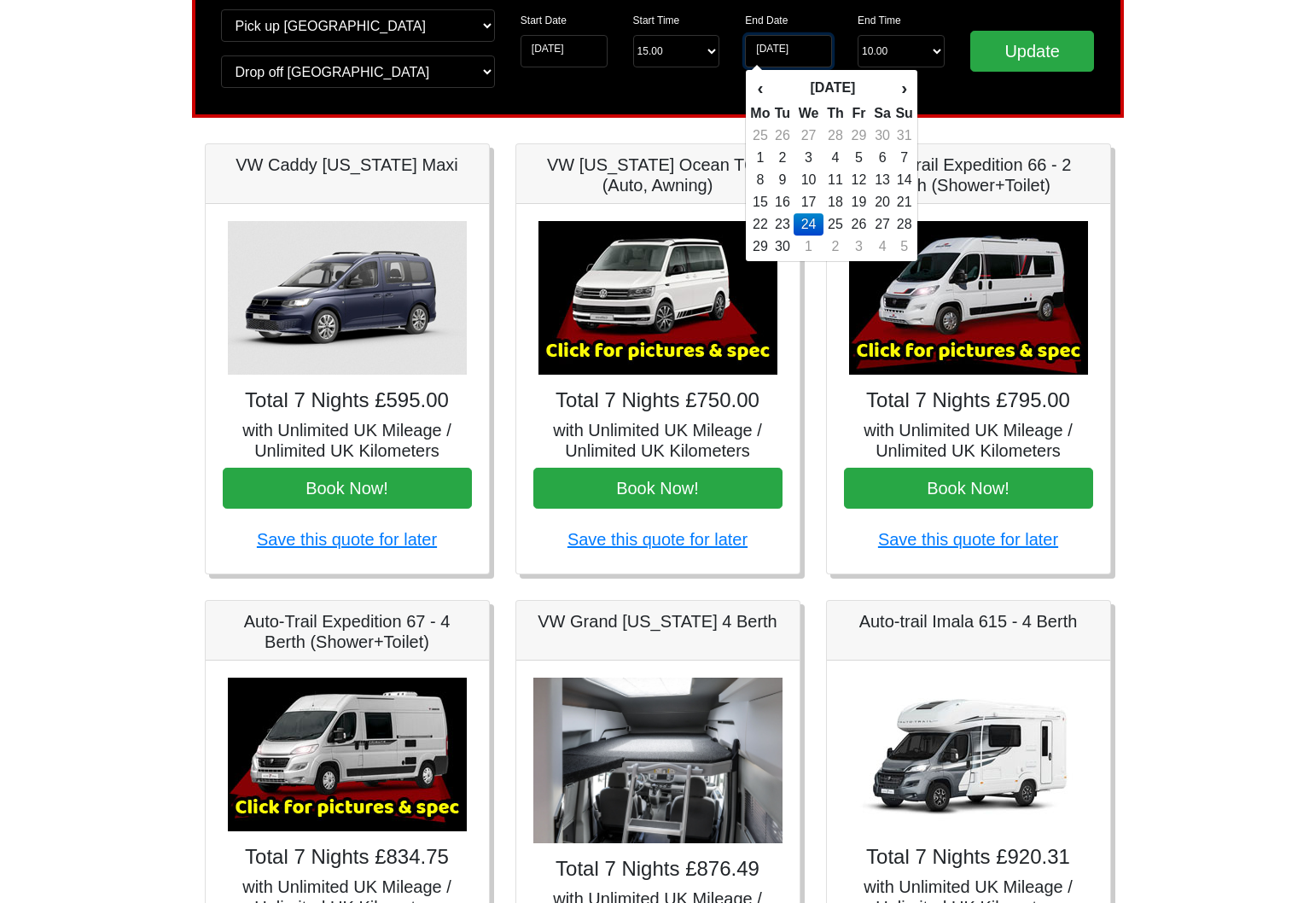
click at [780, 53] on input "[DATE]" at bounding box center [788, 51] width 87 height 32
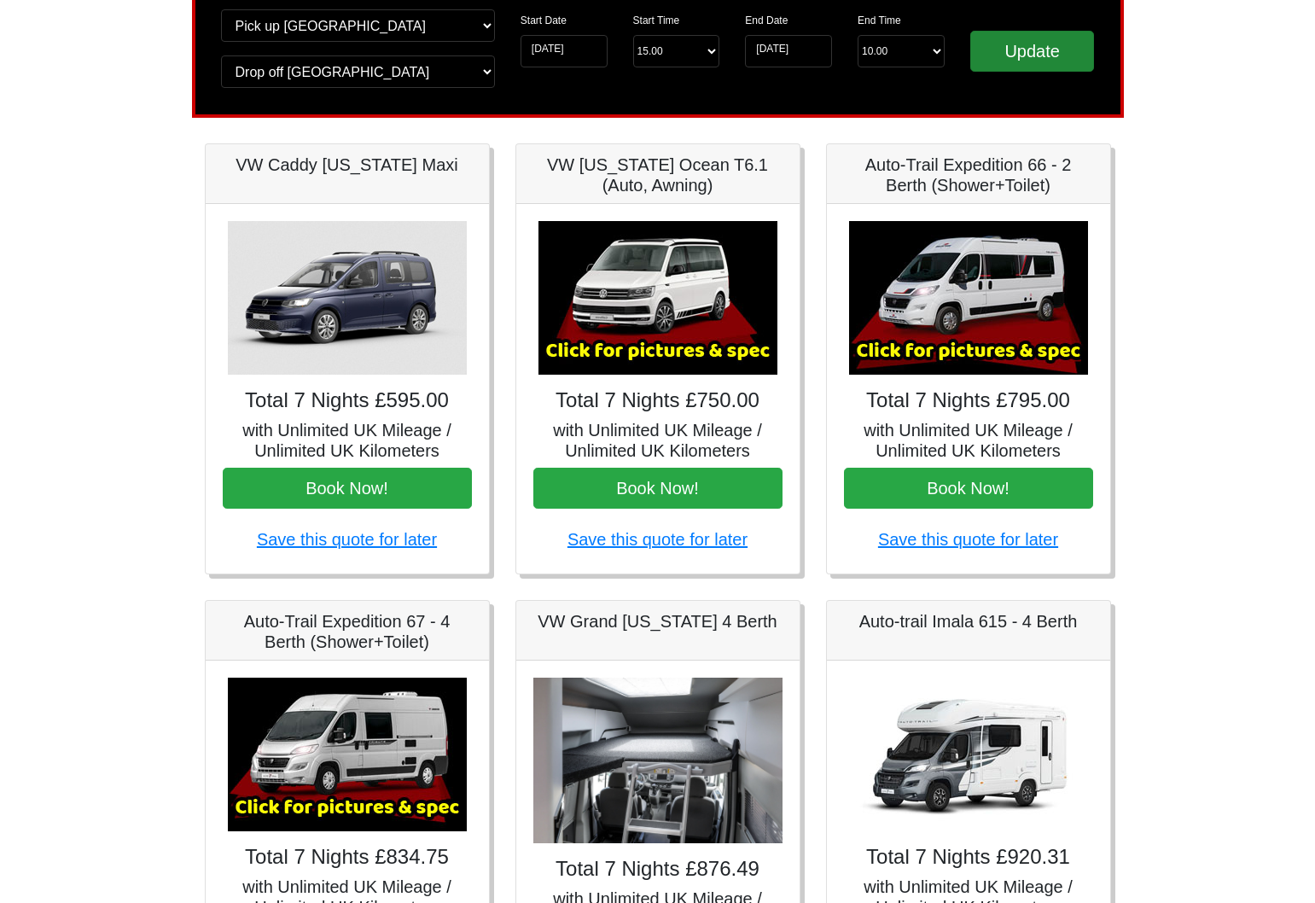
click at [992, 49] on input "Update" at bounding box center [1032, 51] width 125 height 41
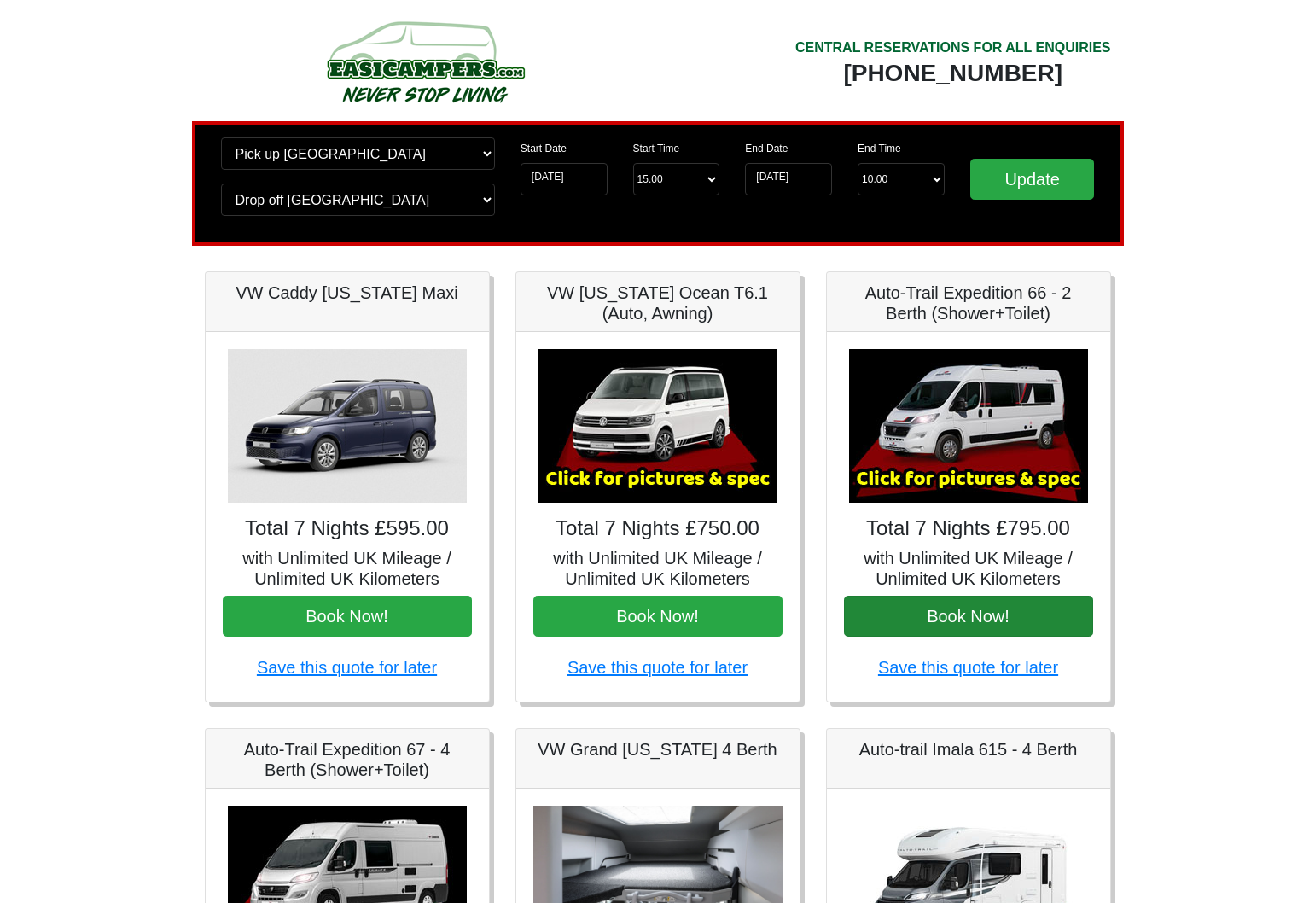
scroll to position [8, 0]
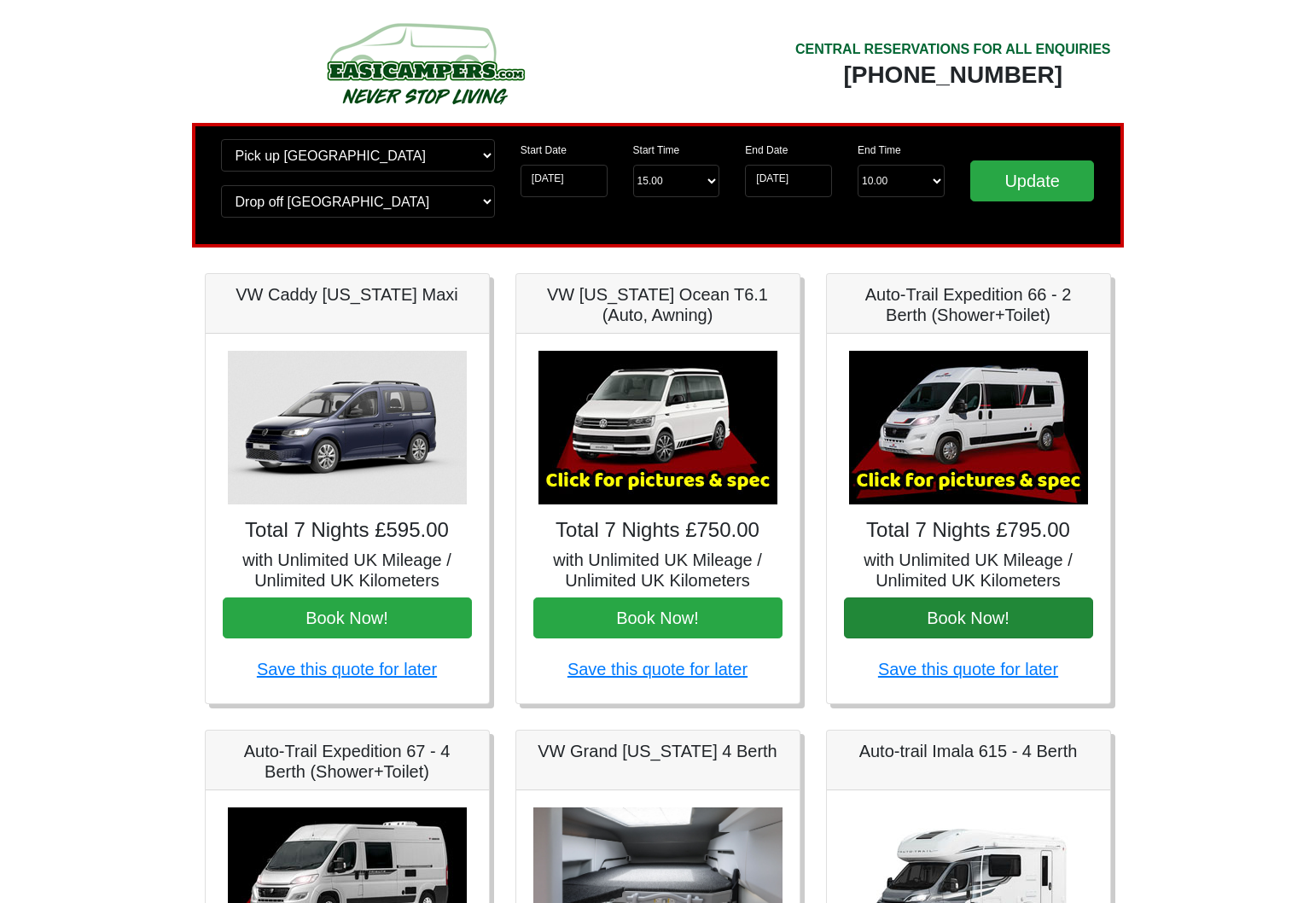
click at [953, 617] on button "Book Now!" at bounding box center [968, 617] width 249 height 41
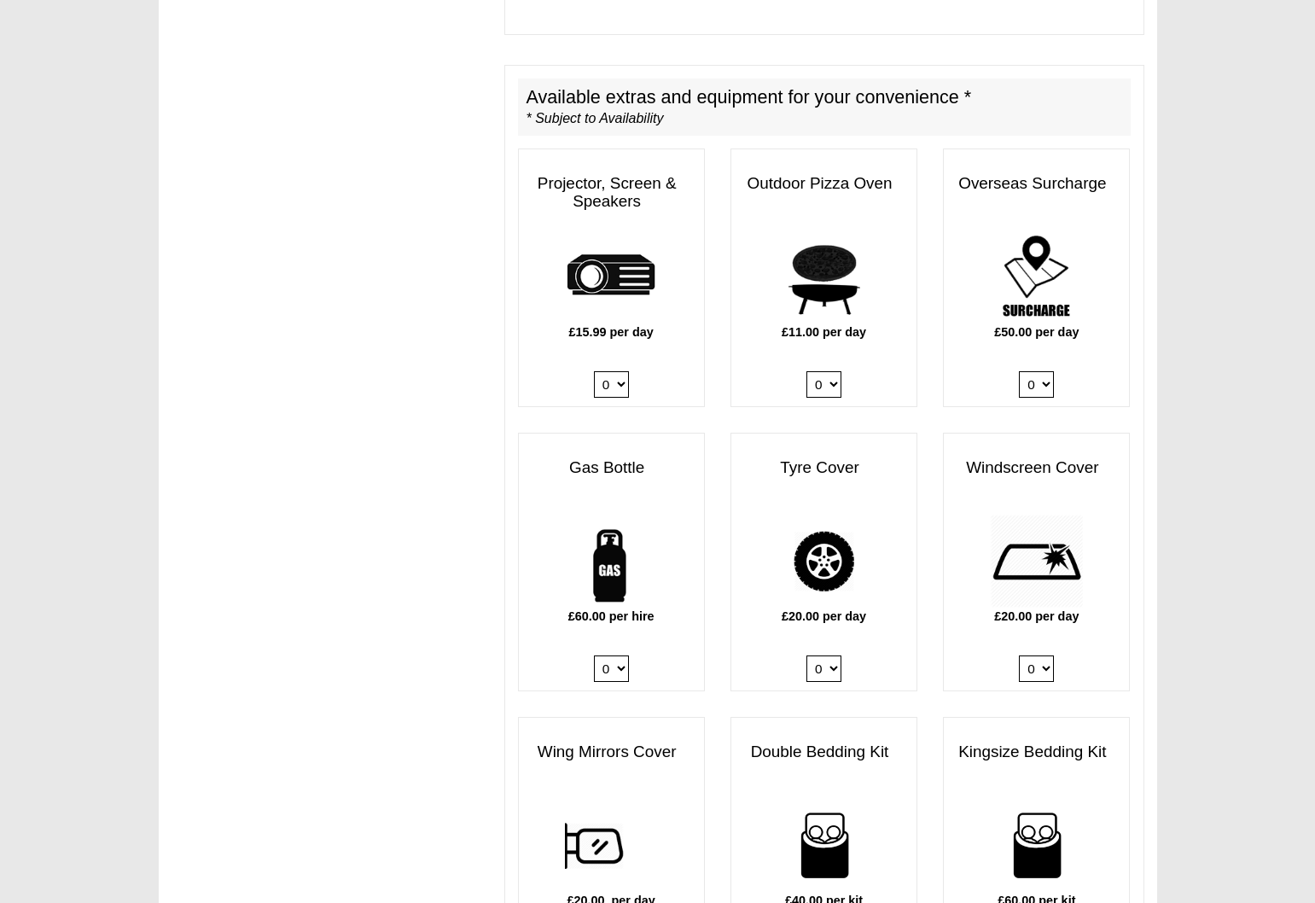
scroll to position [819, 0]
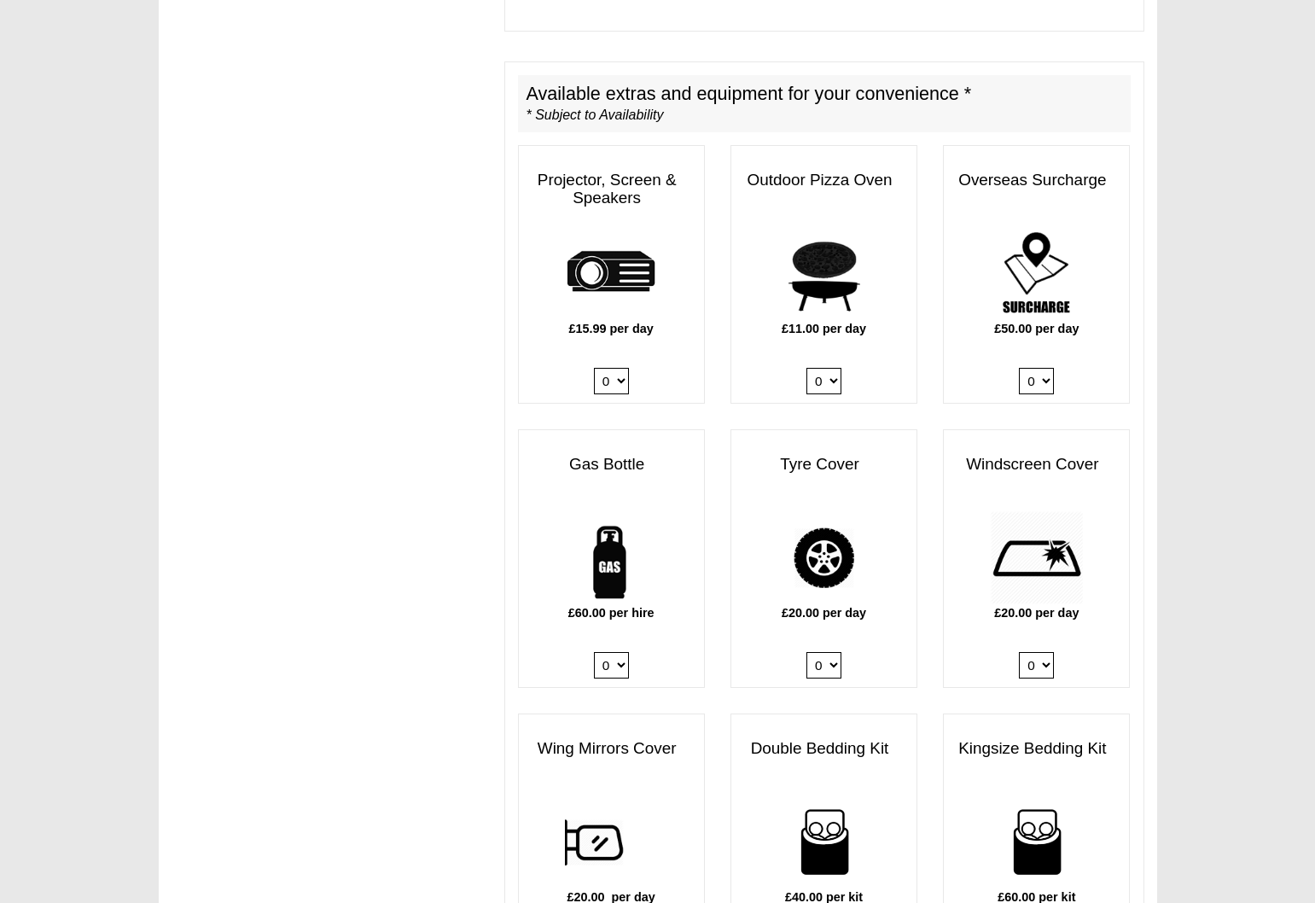
select select "Gas Bottle x QTY 1 @ 60.00 GBP per hire."
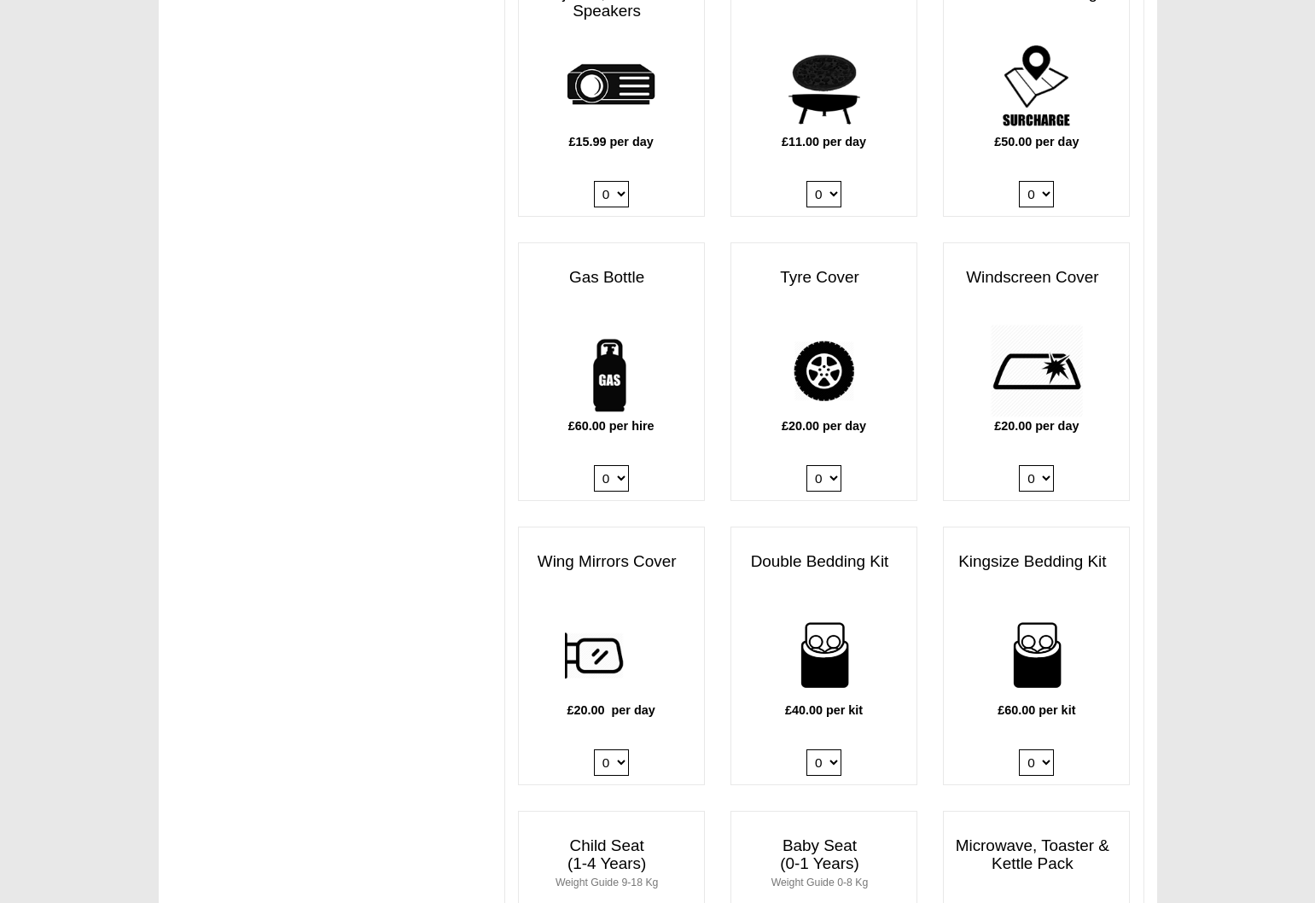
scroll to position [1007, 0]
select select "Kingsize Bedding Kit x QTY 1 @ 60.00 GBP per kit."
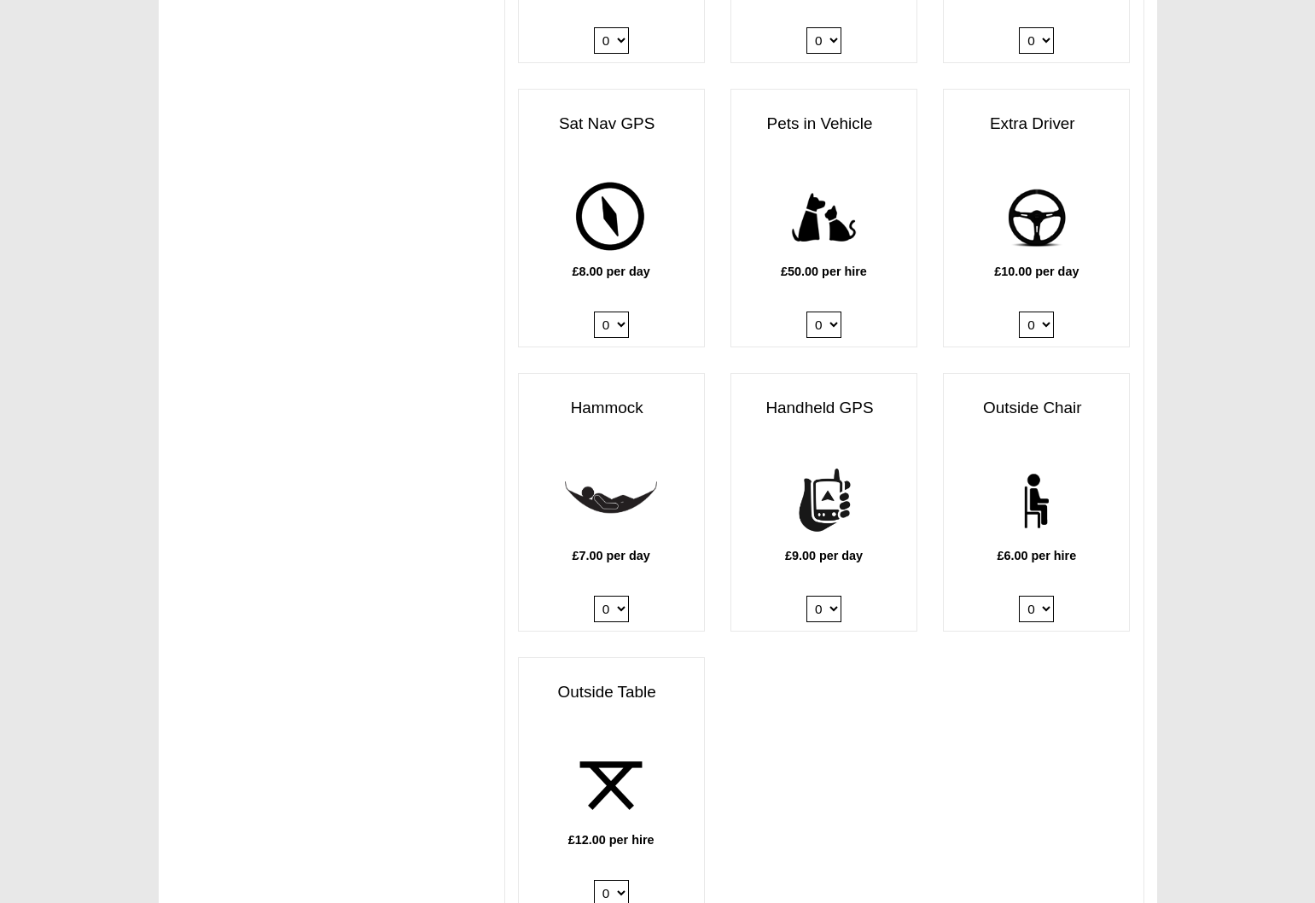
scroll to position [2006, 0]
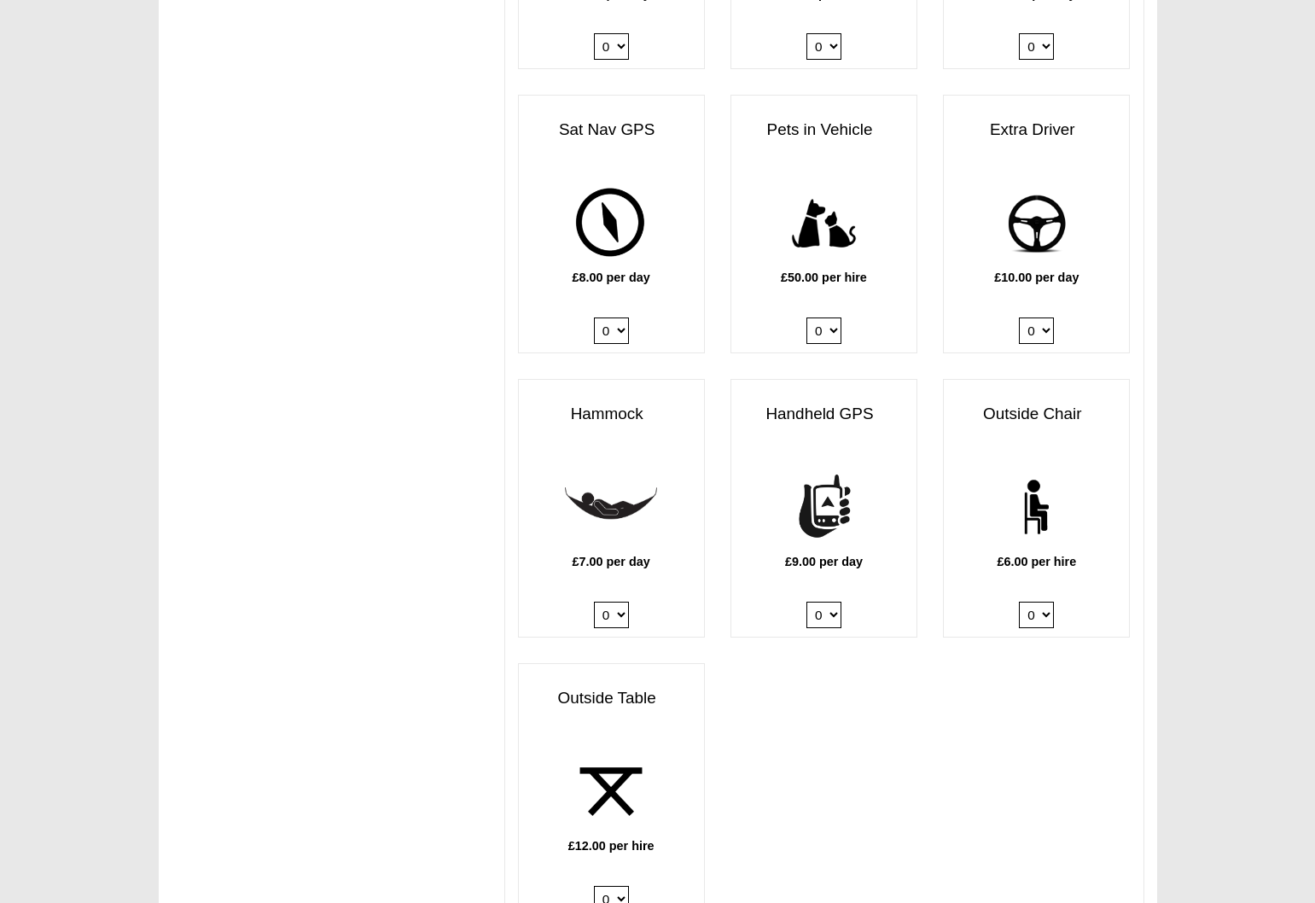
click at [799, 461] on img at bounding box center [823, 507] width 93 height 93
click at [806, 397] on h3 "Handheld GPS" at bounding box center [823, 414] width 185 height 35
select select "Outside Chair x QTY 2 @ 6.00 GBP per hire."
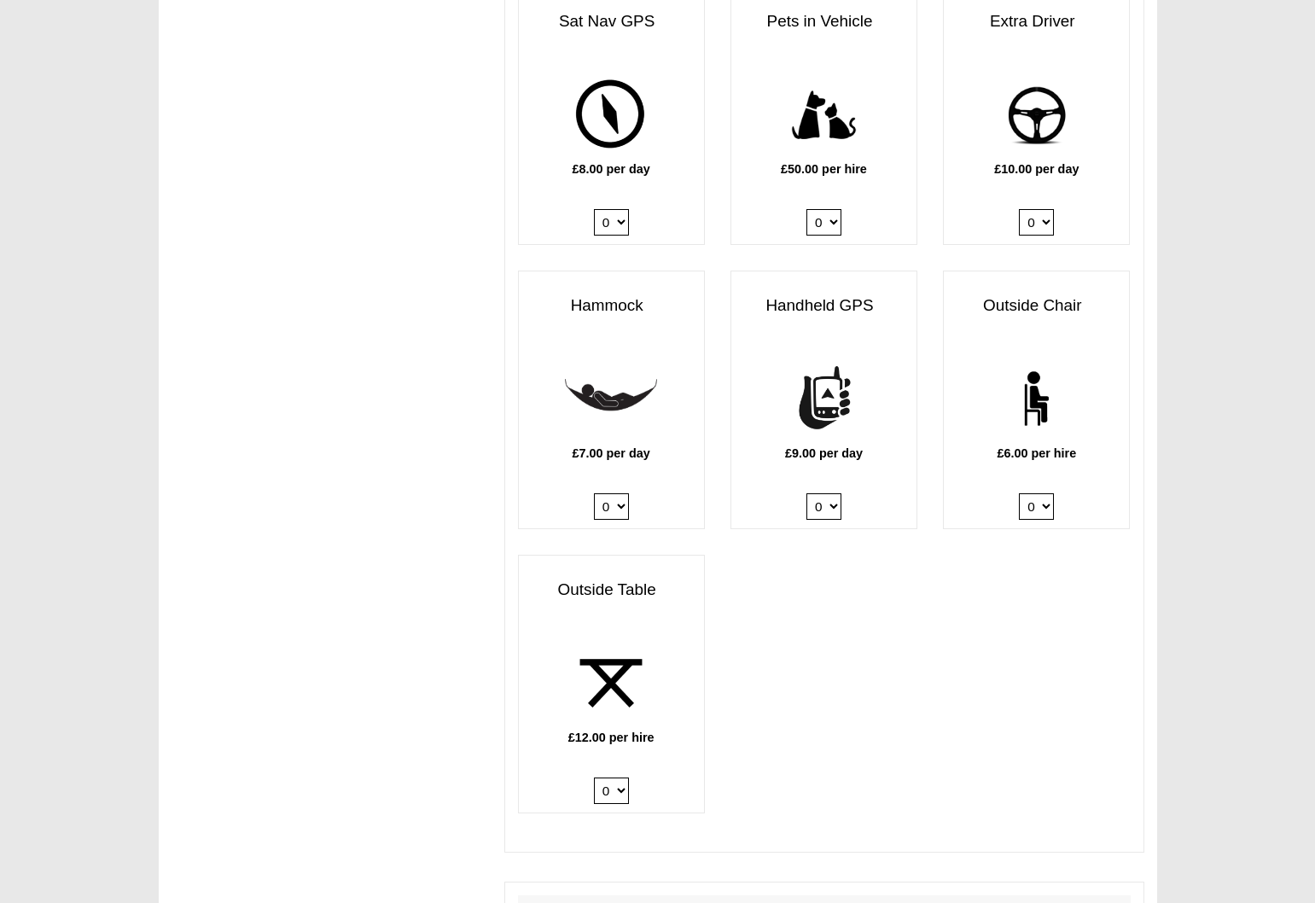
scroll to position [2422, 0]
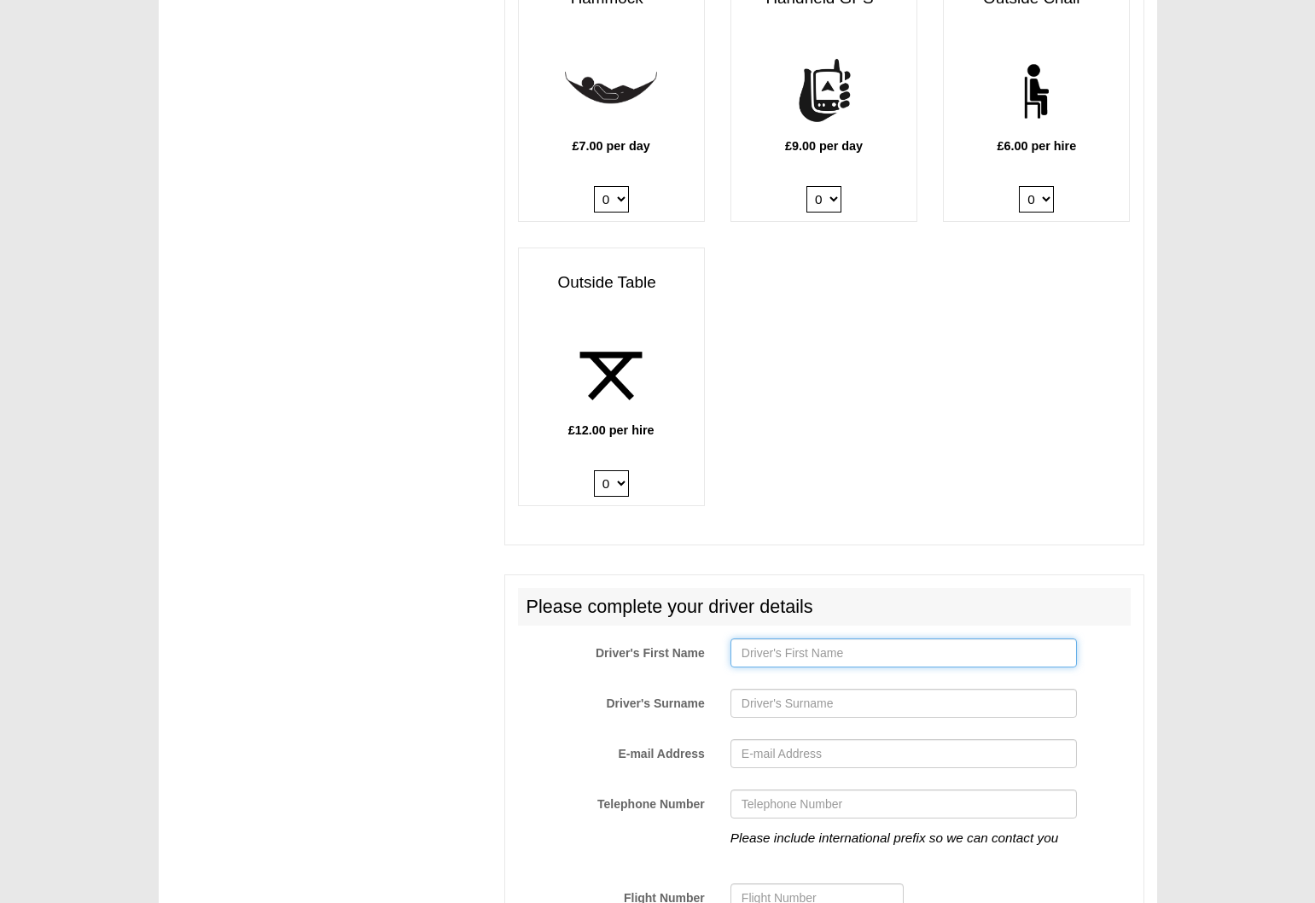
type input "n"
type input "nathan"
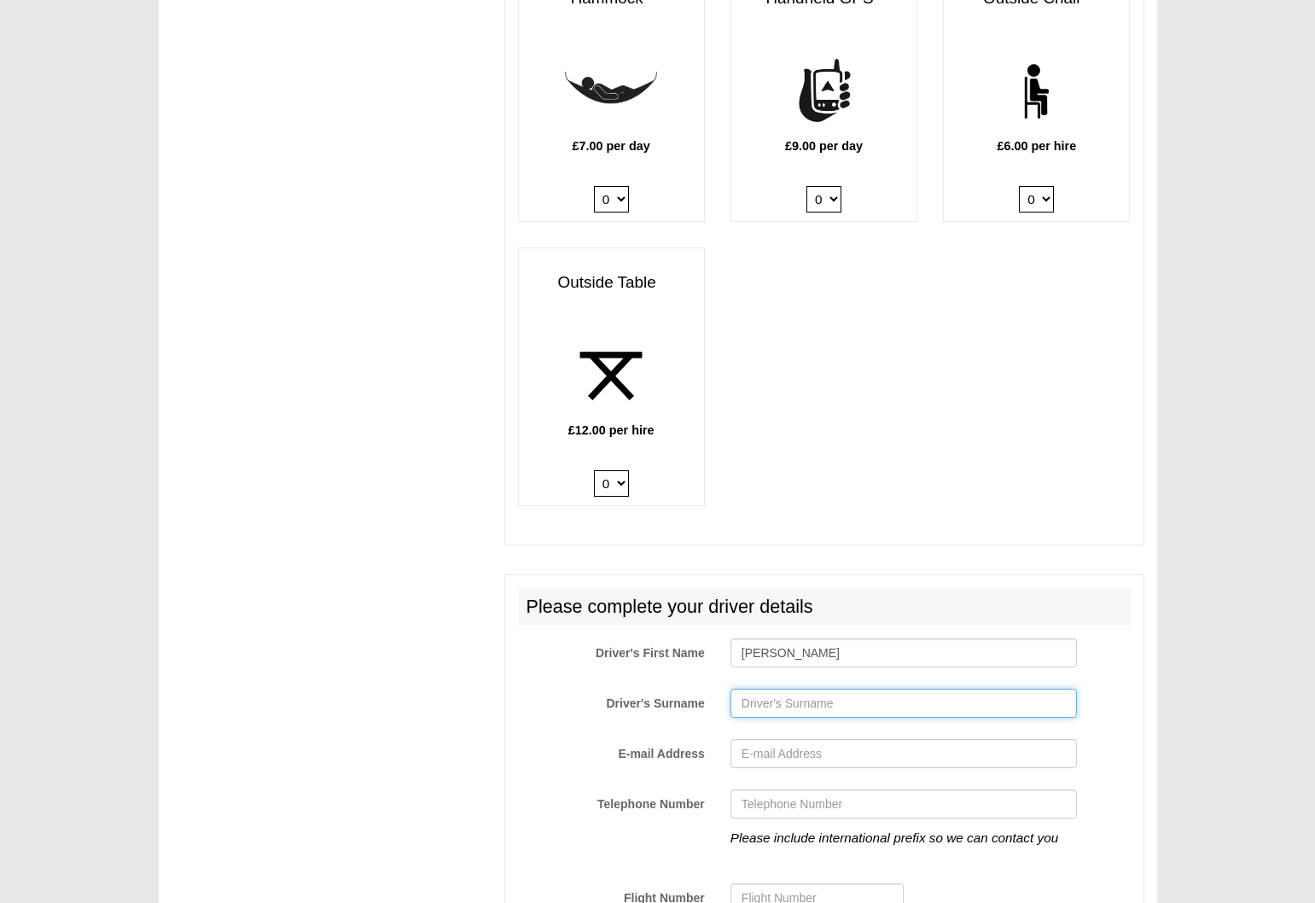
type input "bennett"
click at [747, 638] on input "nathan" at bounding box center [904, 652] width 346 height 29
type input "Nathan"
click at [746, 689] on input "bennett" at bounding box center [904, 703] width 346 height 29
type input "Bennett"
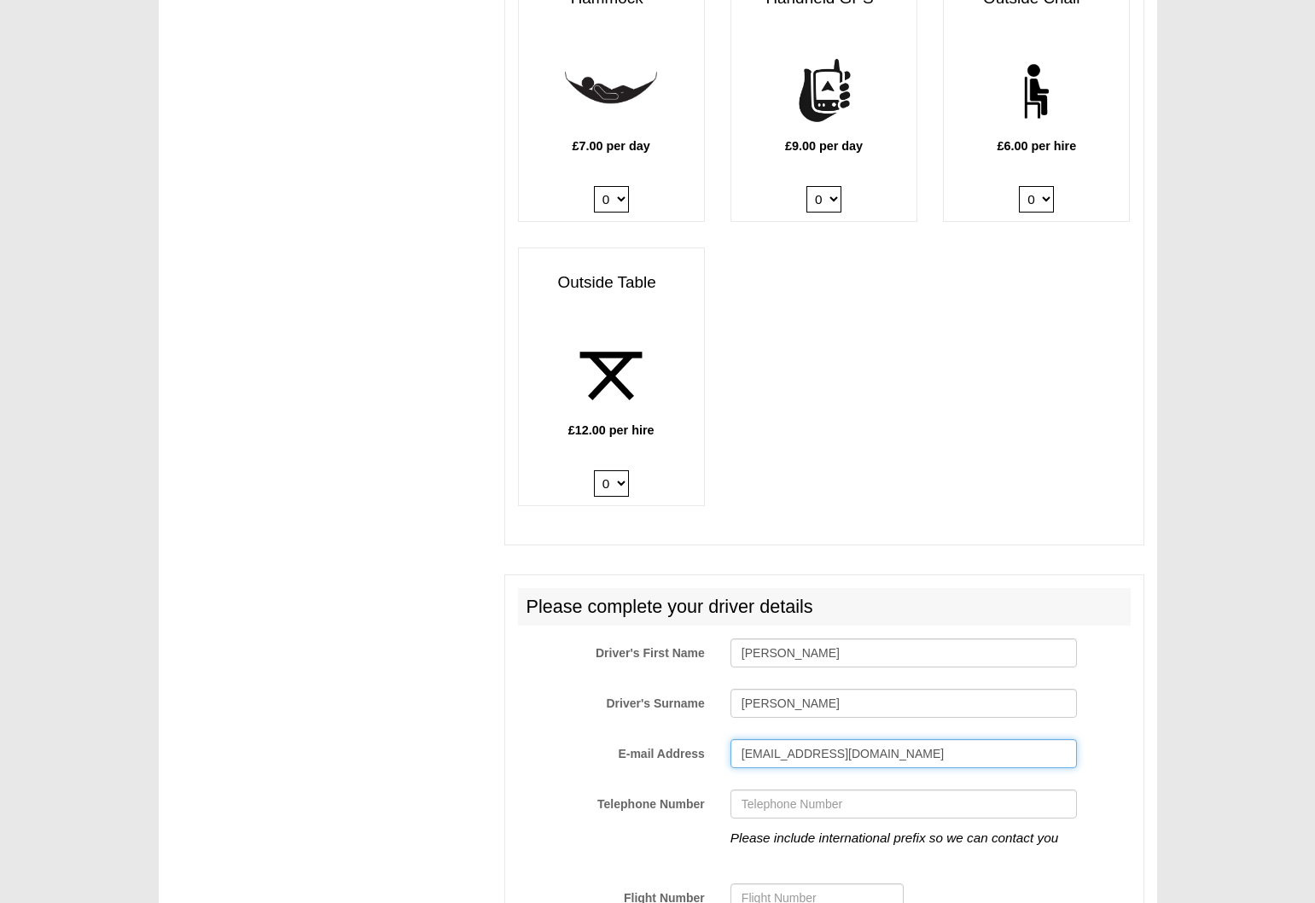
type input "anbelectrical@icloud.com"
type input "07855729368"
click at [813, 883] on input "Flight Number" at bounding box center [817, 897] width 173 height 29
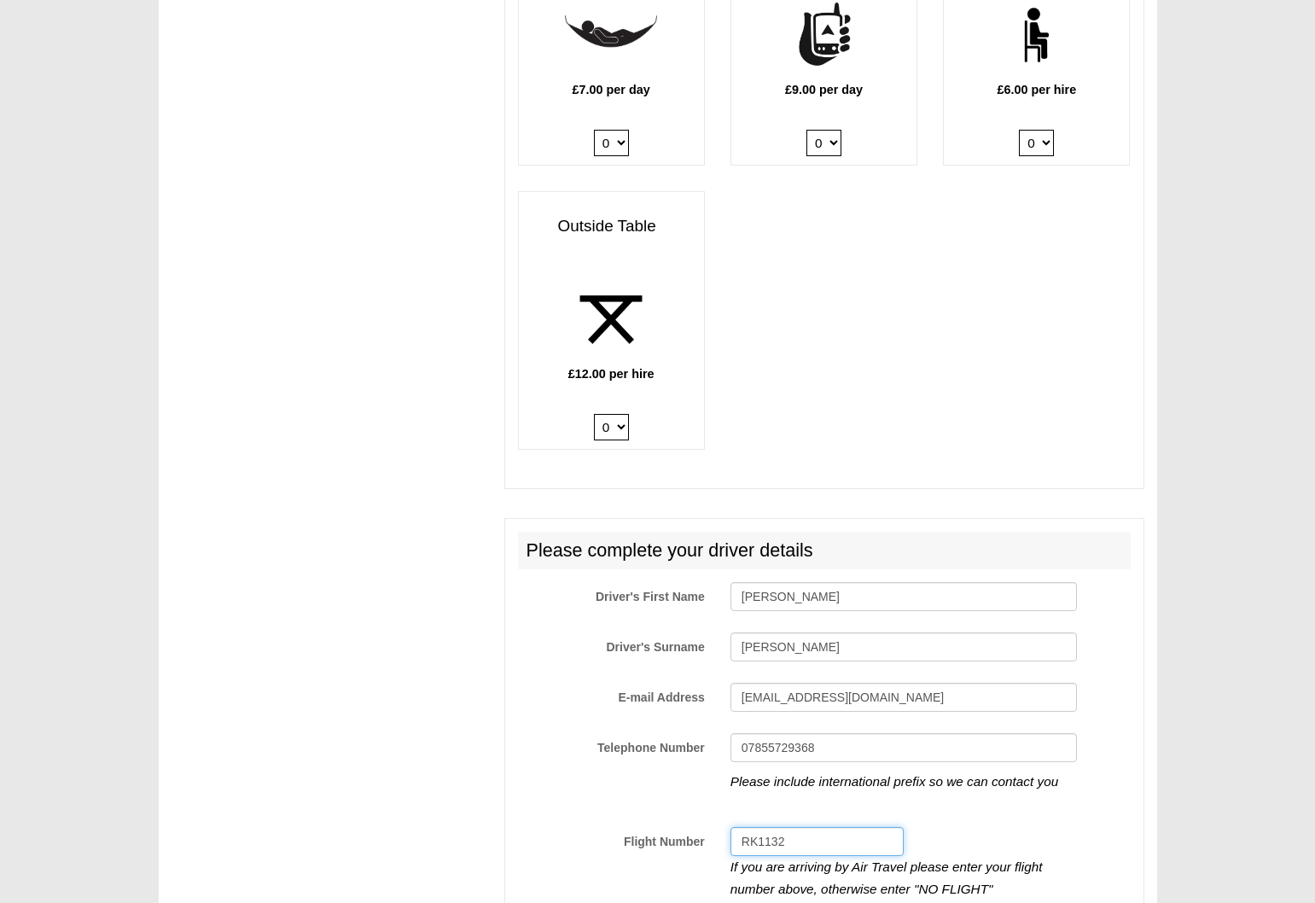
scroll to position [2478, 0]
type input "RK1132"
click at [991, 827] on div "RK1132 If you are arriving by Air Travel please enter your flight number above,…" at bounding box center [904, 863] width 372 height 73
checkbox input "true"
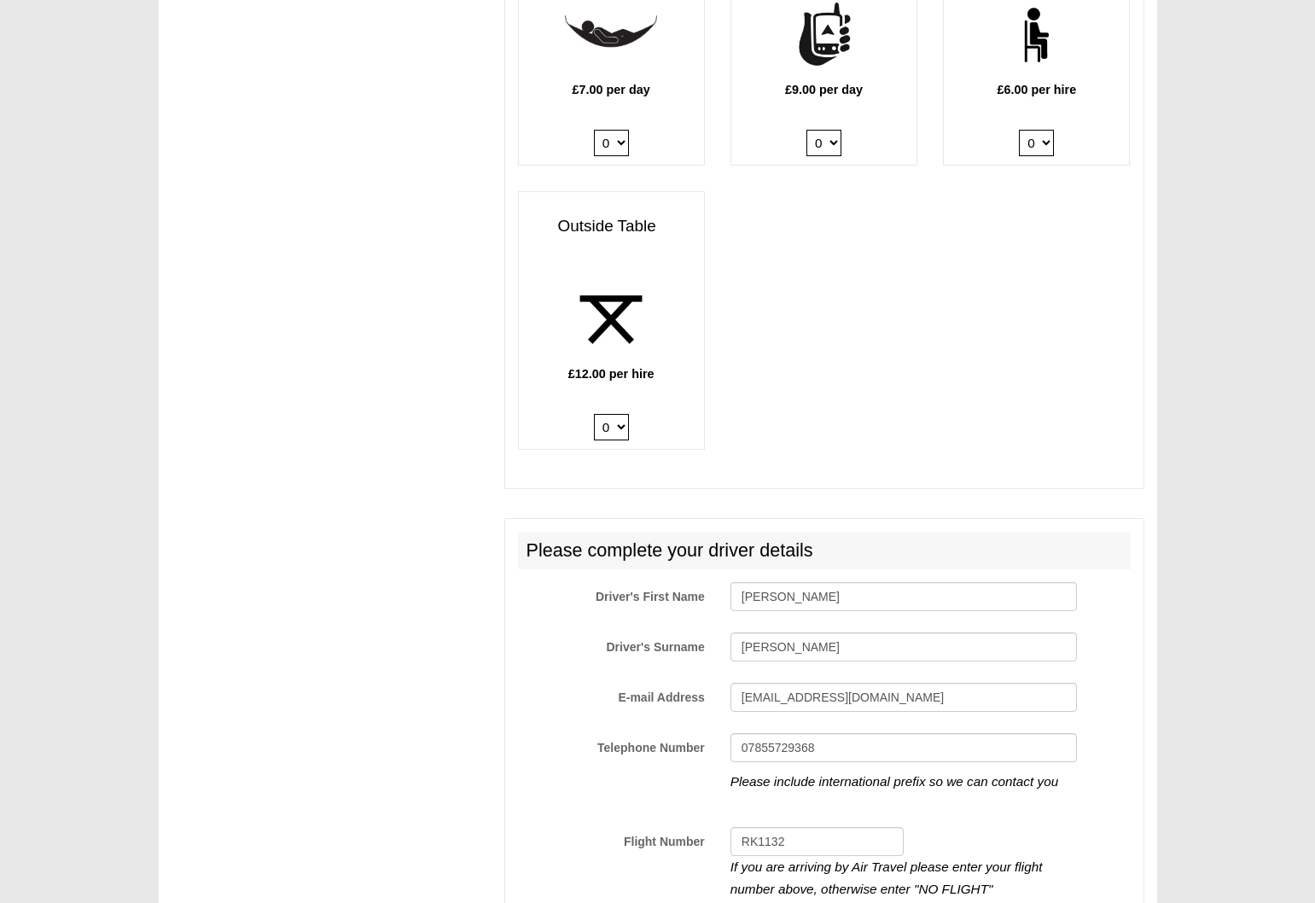
scroll to position [2646, 0]
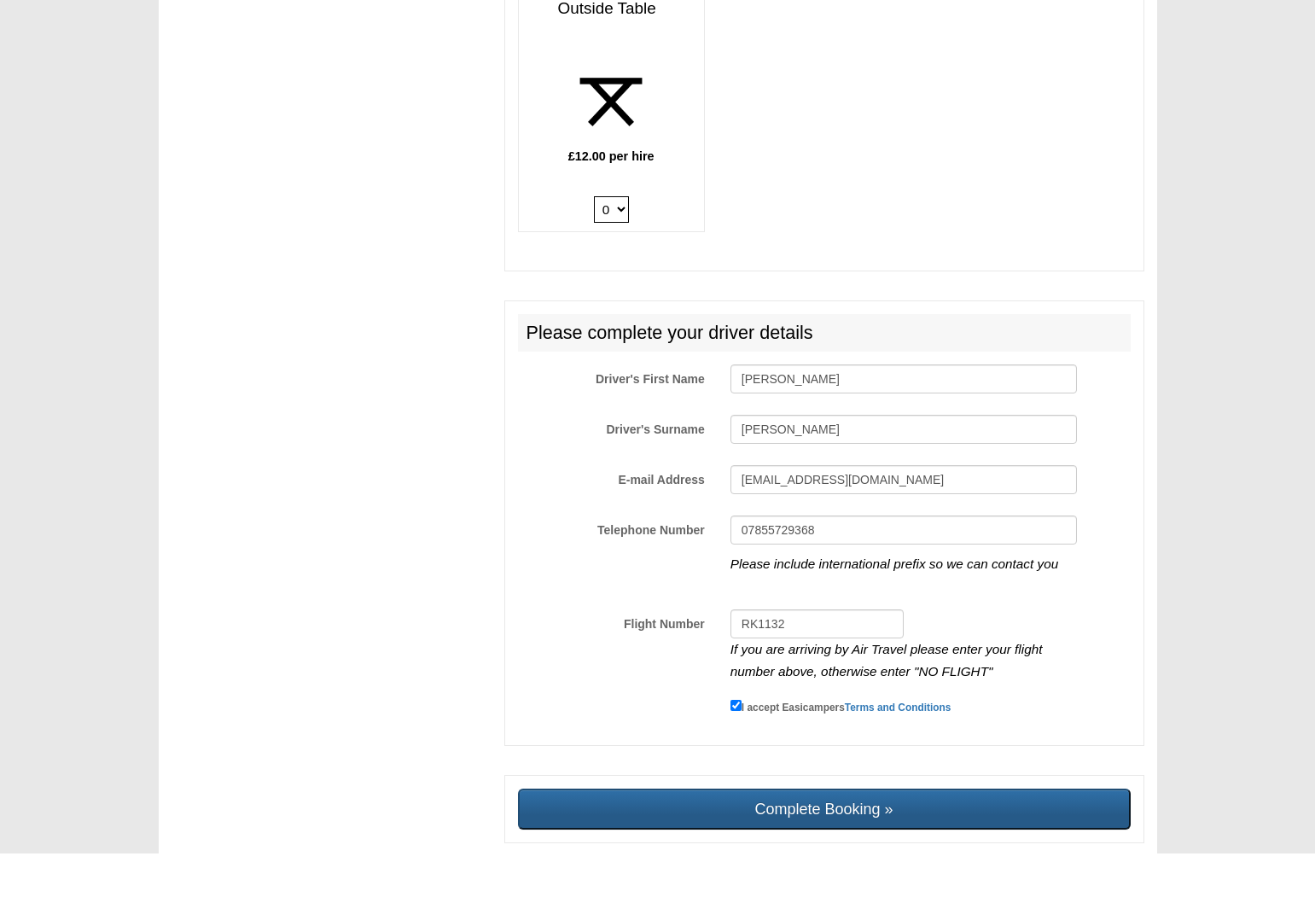
click at [829, 838] on input "Complete Booking »" at bounding box center [824, 858] width 613 height 41
type input "Sending, please wait..."
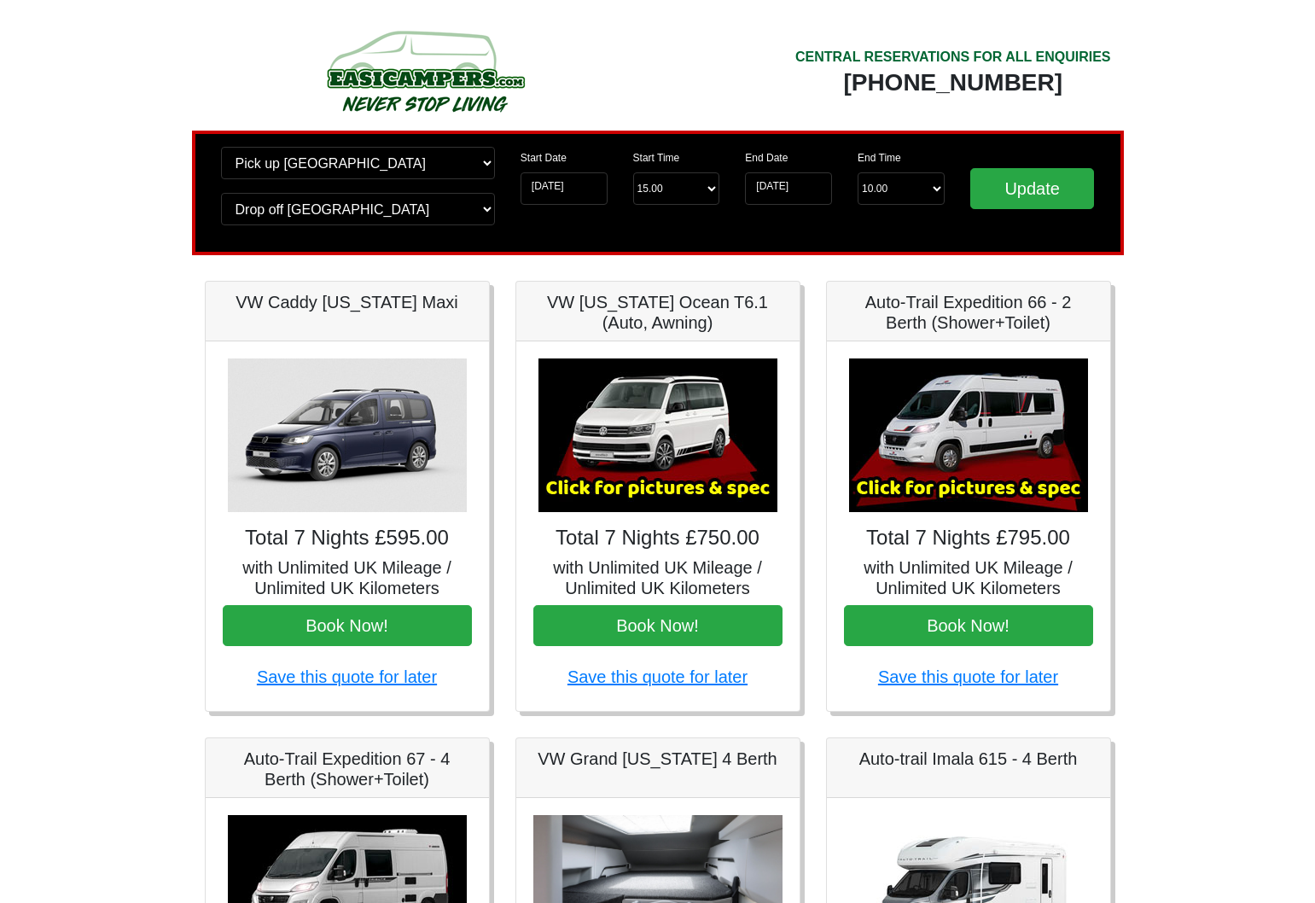
scroll to position [848, 0]
